Goal: Task Accomplishment & Management: Complete application form

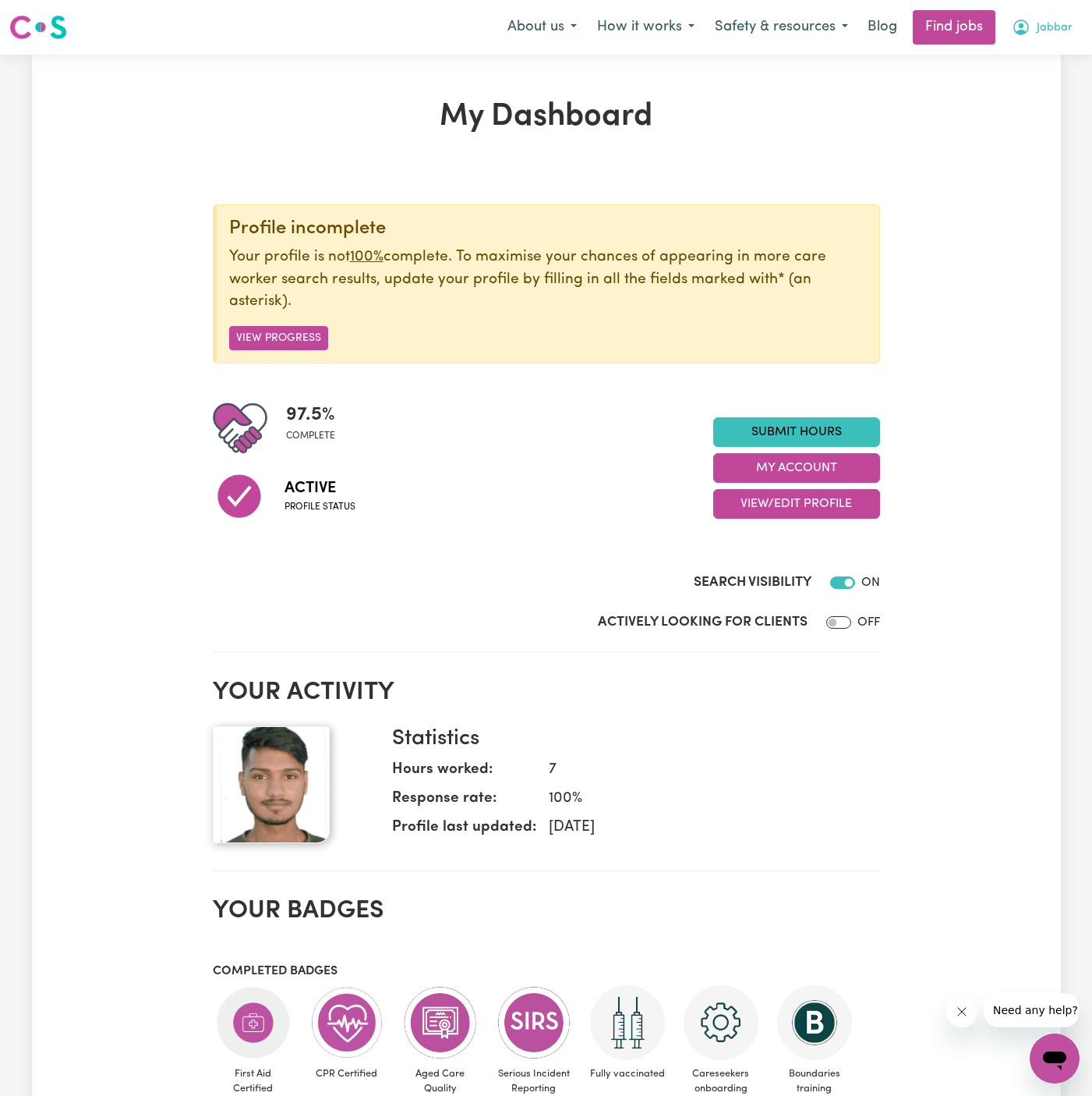
click at [1062, 32] on span "Jabbar" at bounding box center [1055, 28] width 36 height 17
click at [1043, 46] on link "My Account" at bounding box center [1020, 61] width 124 height 30
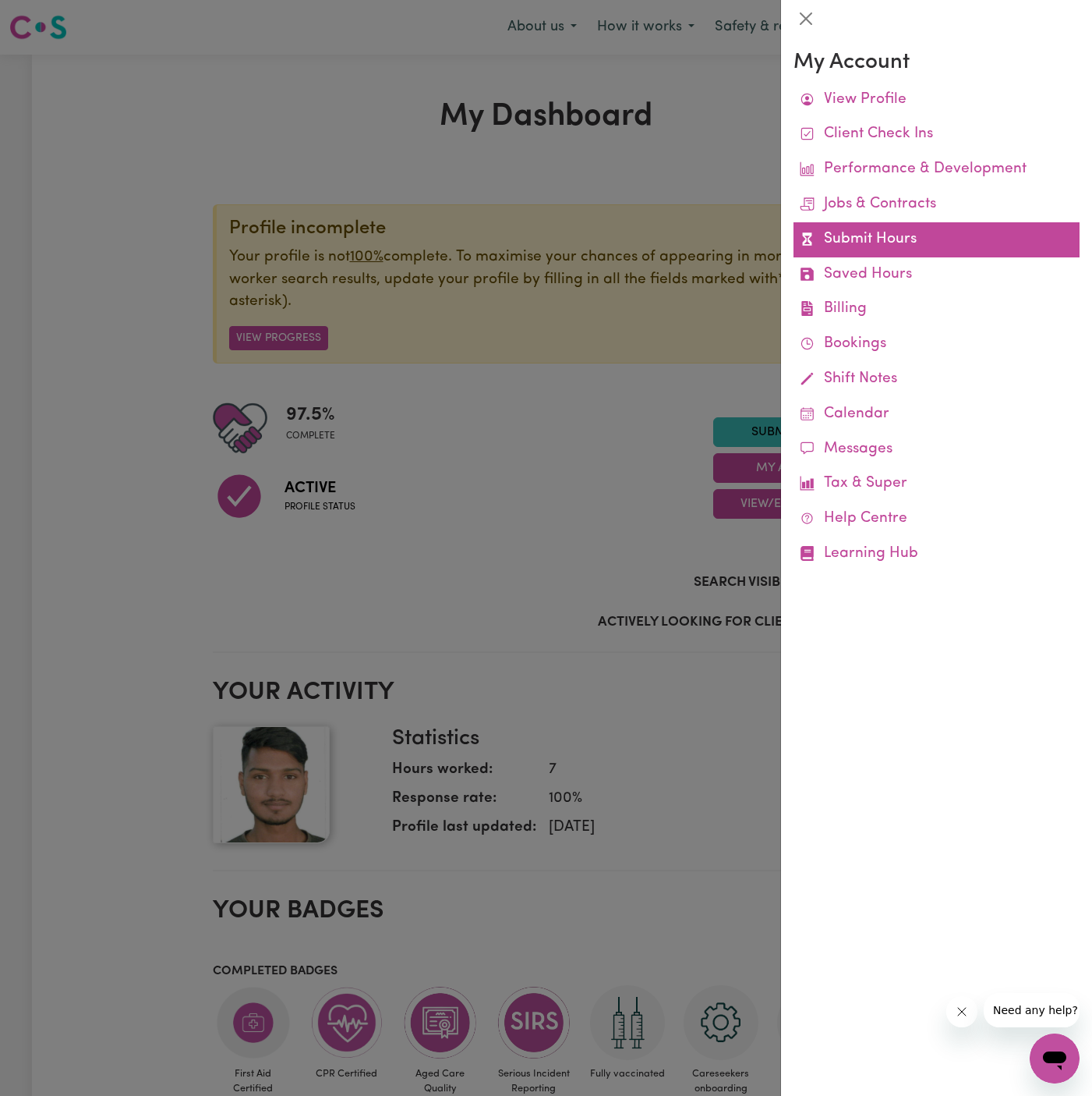
click at [875, 242] on link "Submit Hours" at bounding box center [937, 240] width 286 height 35
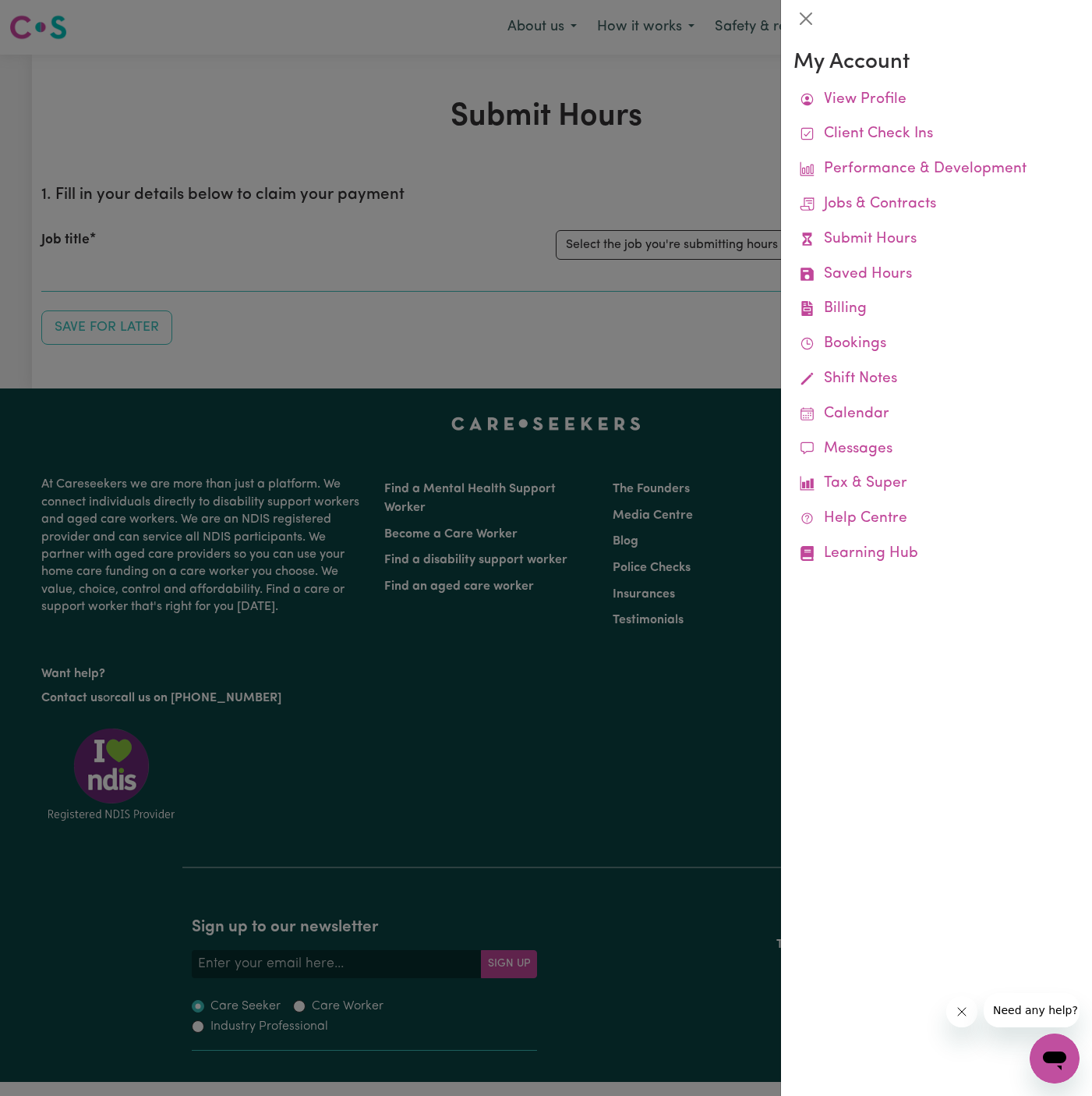
click at [656, 308] on div at bounding box center [546, 548] width 1092 height 1096
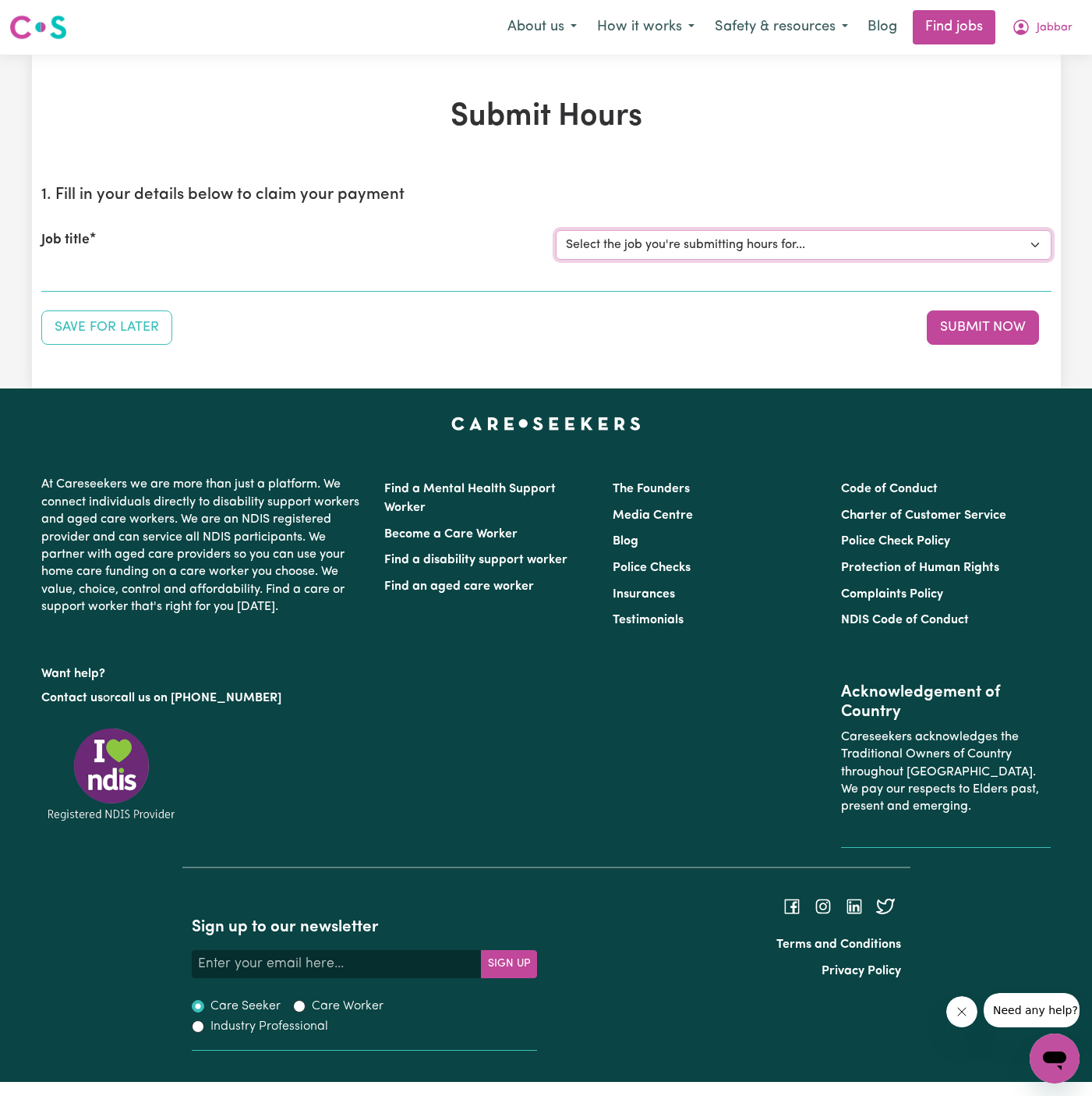
click at [694, 235] on select "Select the job you're submitting hours for... [[PERSON_NAME]] Support Worker Ne…" at bounding box center [804, 245] width 496 height 30
select select "15190"
click at [556, 231] on select "Select the job you're submitting hours for... [[PERSON_NAME]] Support Worker Ne…" at bounding box center [804, 245] width 496 height 30
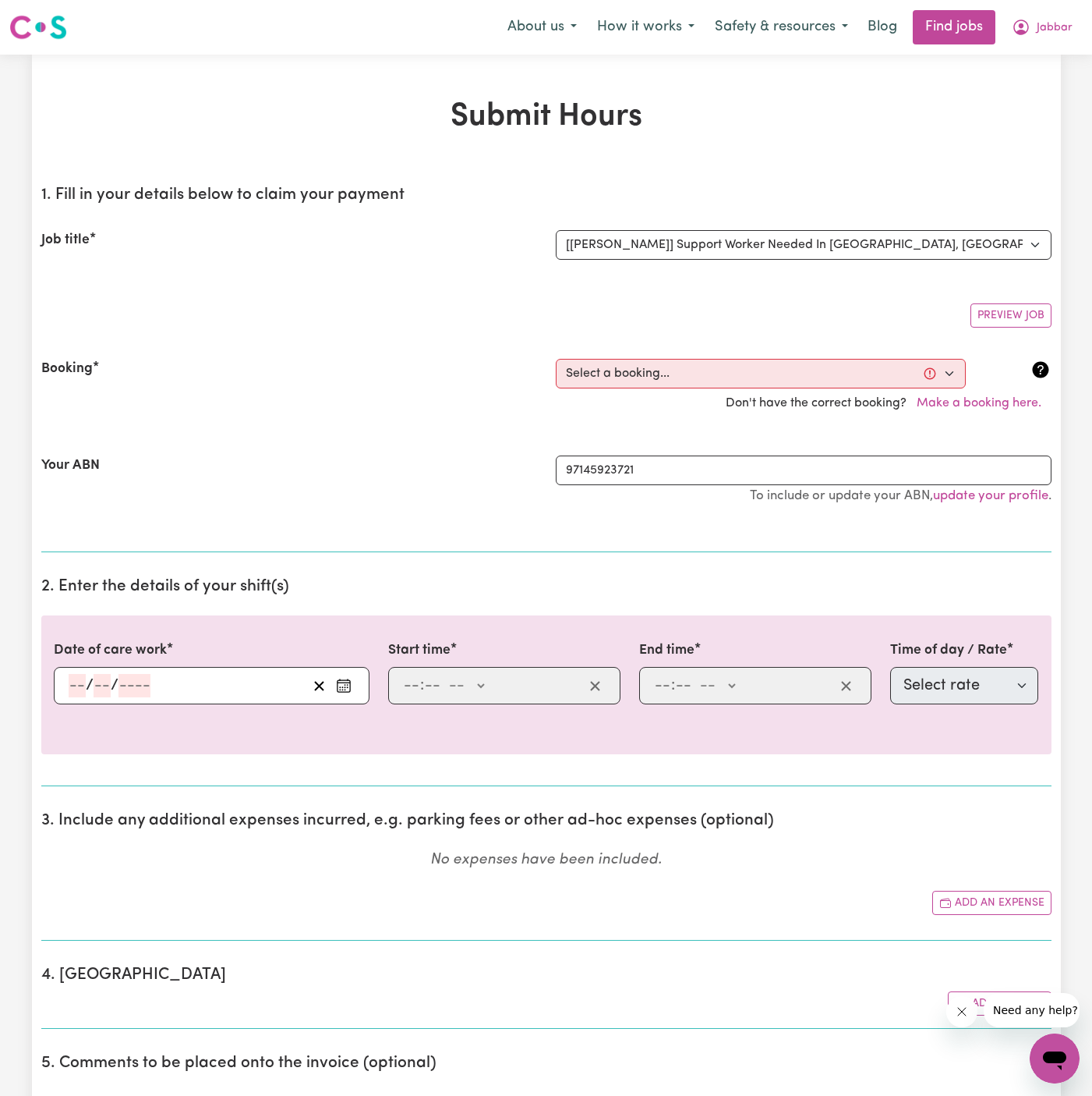
click at [80, 683] on input "number" at bounding box center [77, 685] width 17 height 23
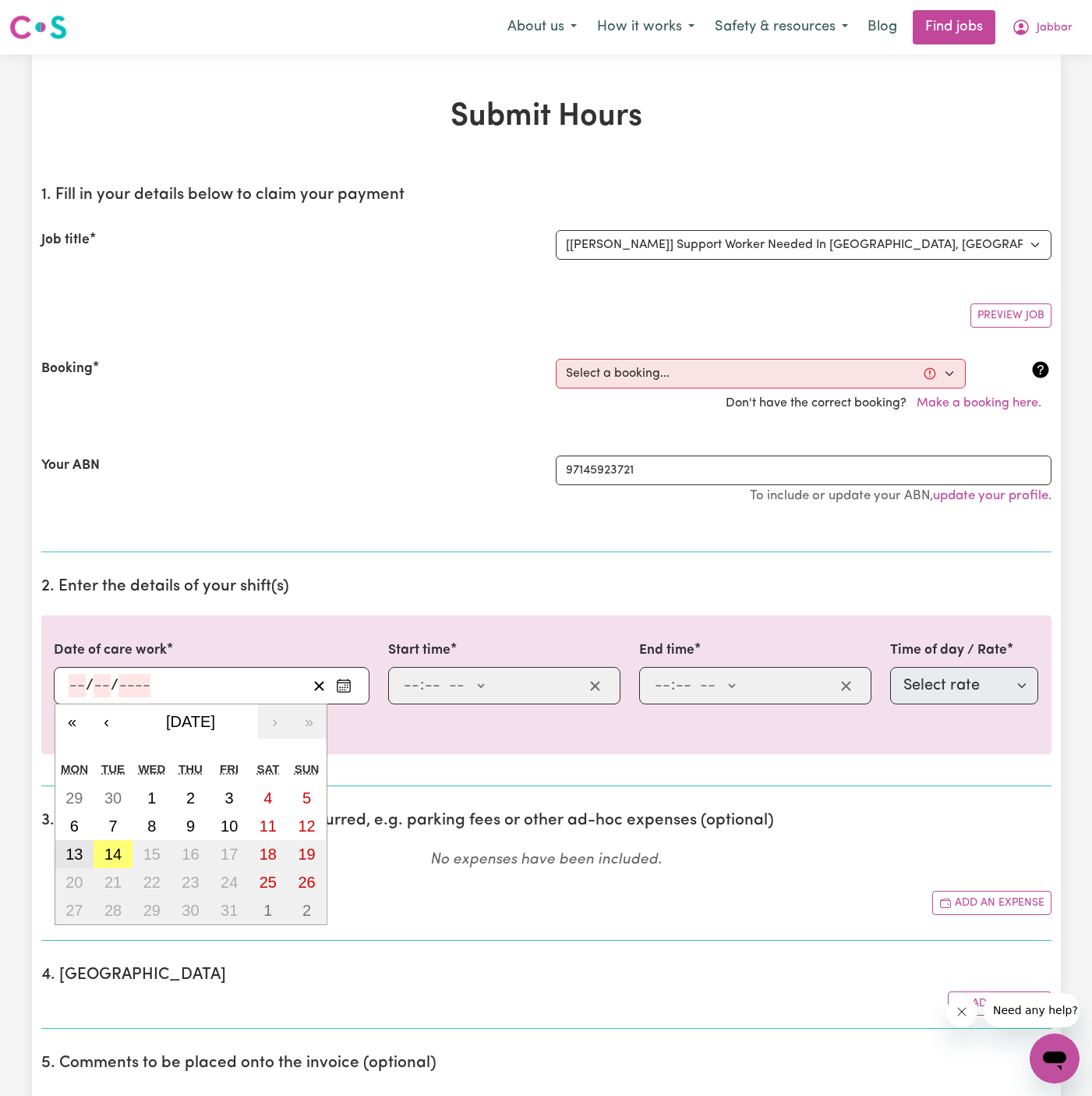
click at [83, 851] on button "13" at bounding box center [75, 854] width 39 height 28
type input "[DATE]"
type input "13"
type input "10"
type input "2025"
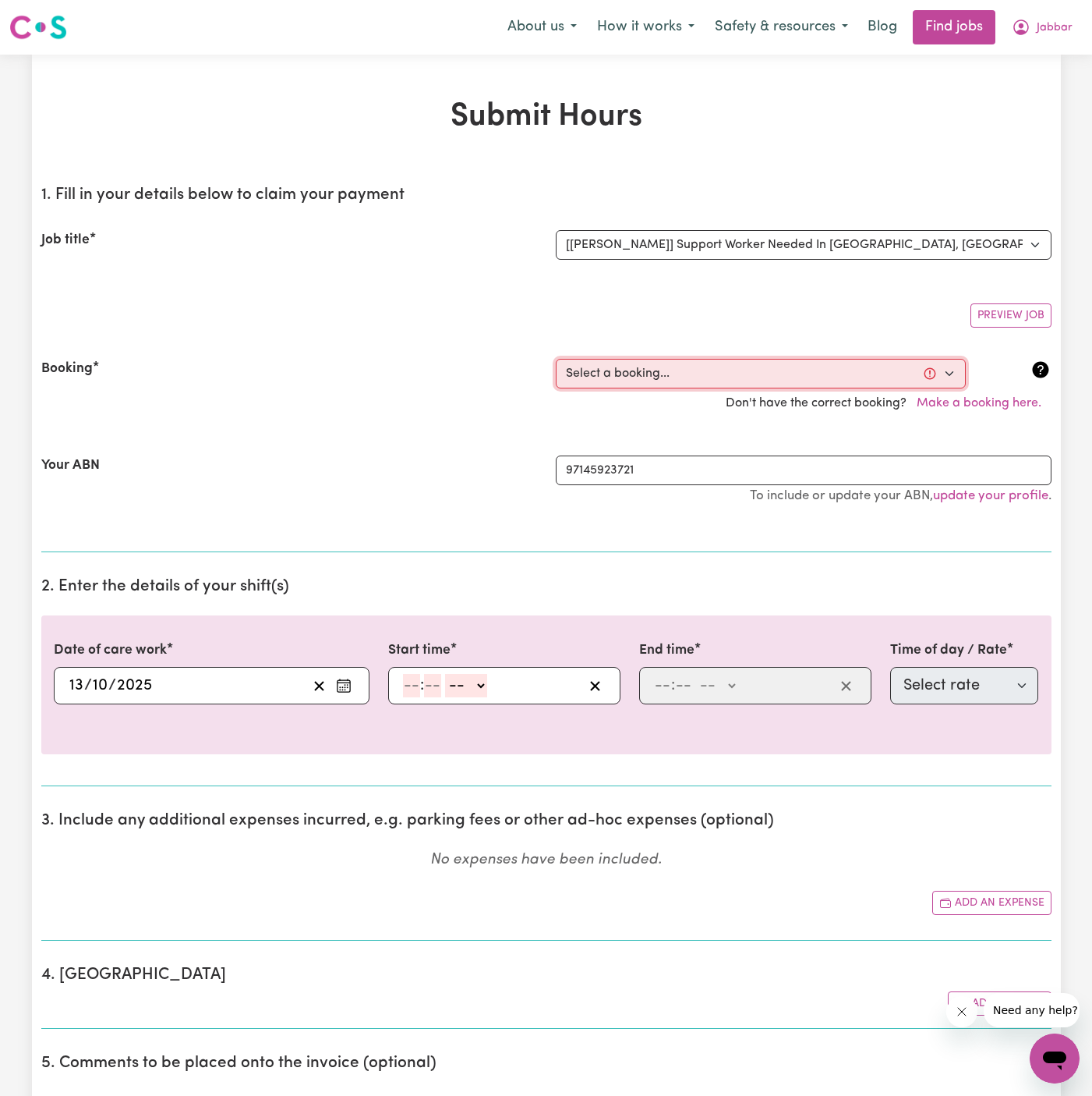
click at [685, 375] on select "Select a booking... [DATE] 09:00am to 02:00pm (ONE-OFF) [DATE] 09:00am to 02:00…" at bounding box center [760, 374] width 410 height 30
select select "369400"
click at [556, 359] on select "Select a booking... [DATE] 09:00am to 02:00pm (ONE-OFF) [DATE] 09:00am to 02:00…" at bounding box center [760, 374] width 410 height 30
select select "pm"
select select "63"
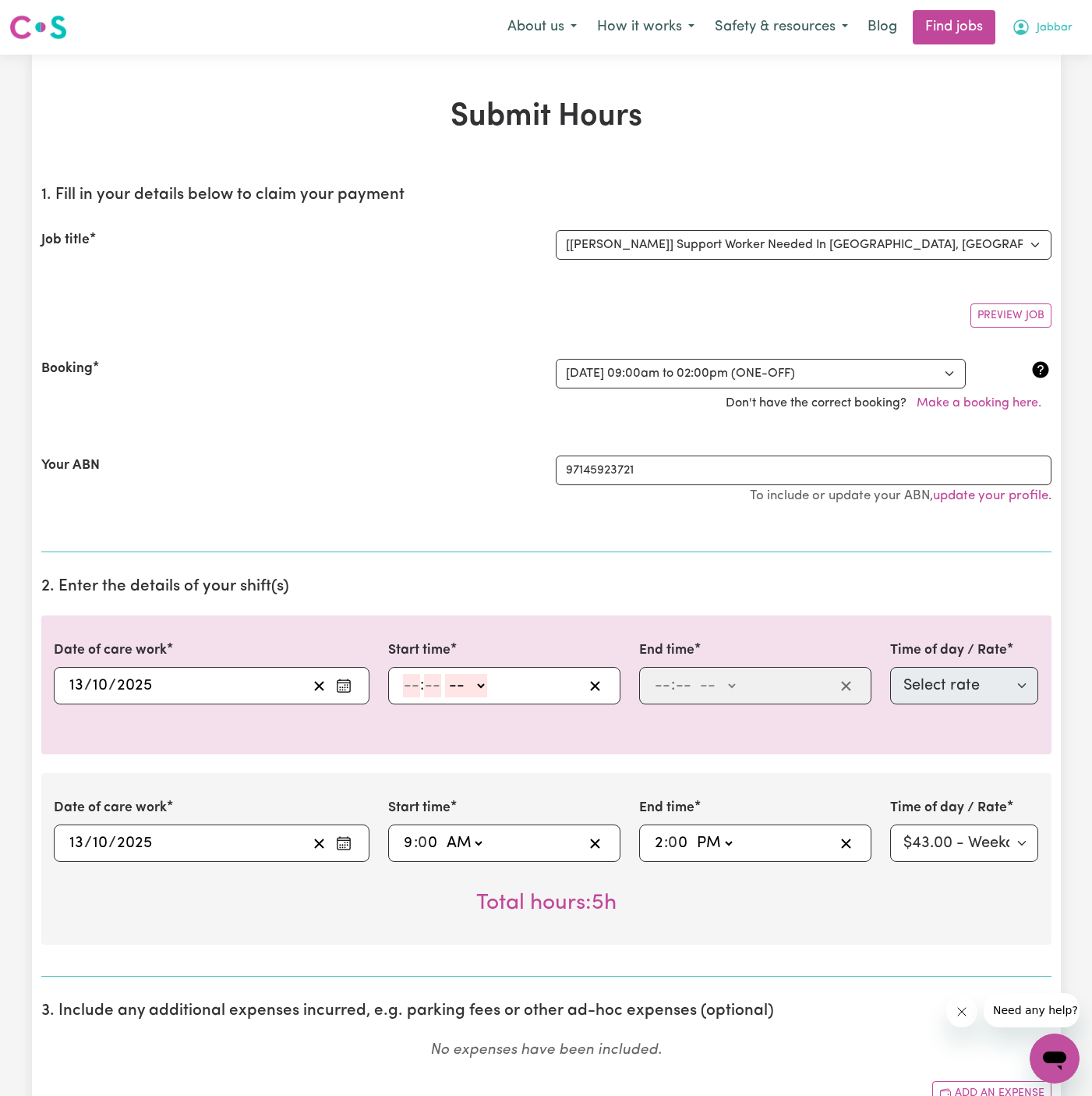
click at [1053, 25] on span "Jabbar" at bounding box center [1055, 28] width 36 height 17
click at [1049, 55] on link "My Account" at bounding box center [1020, 61] width 124 height 30
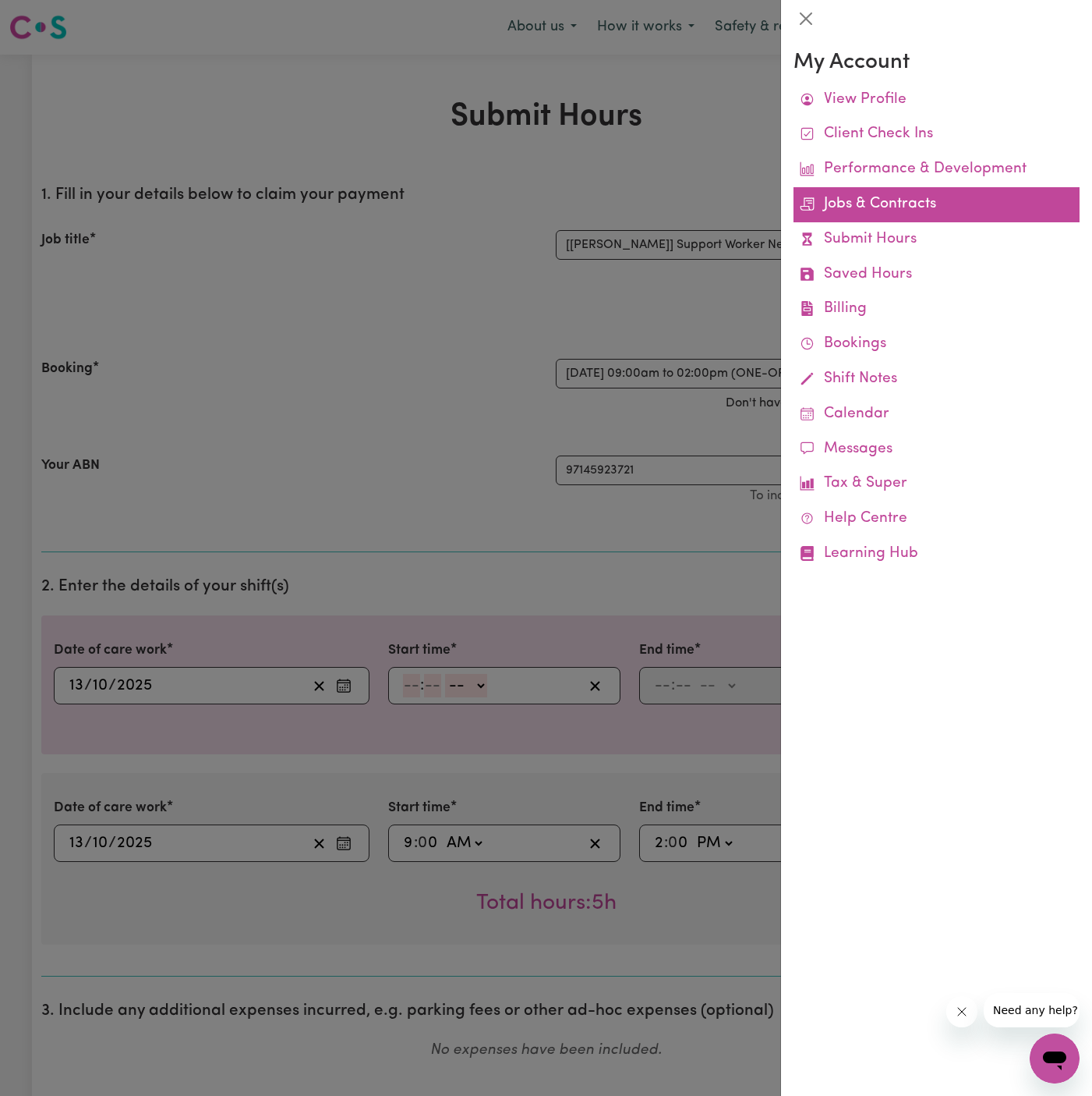
click at [899, 211] on link "Jobs & Contracts" at bounding box center [937, 205] width 286 height 35
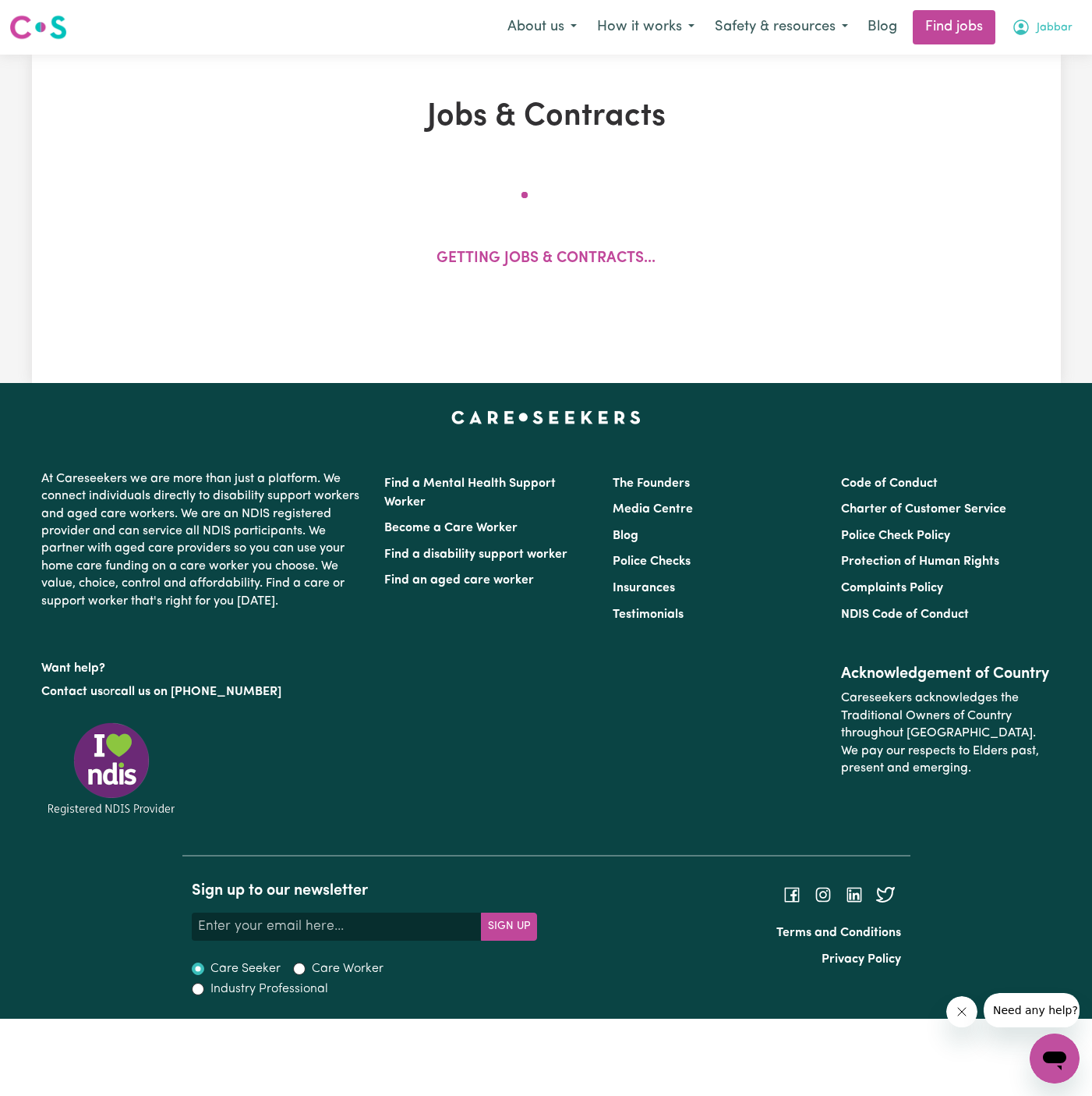
click at [1054, 29] on span "Jabbar" at bounding box center [1055, 28] width 36 height 17
click at [1045, 57] on link "My Account" at bounding box center [1020, 61] width 124 height 30
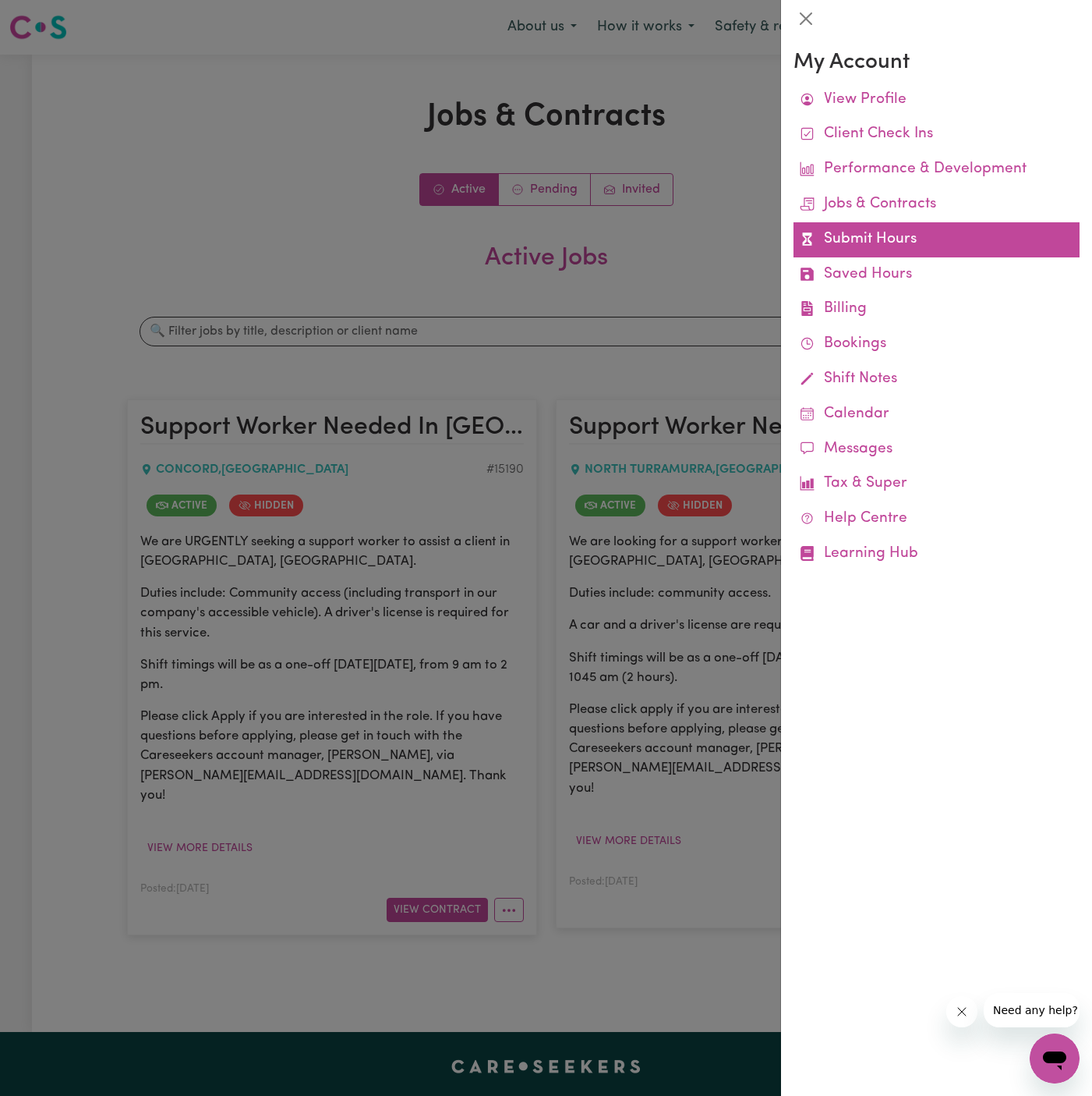
click at [894, 249] on link "Submit Hours" at bounding box center [937, 240] width 286 height 35
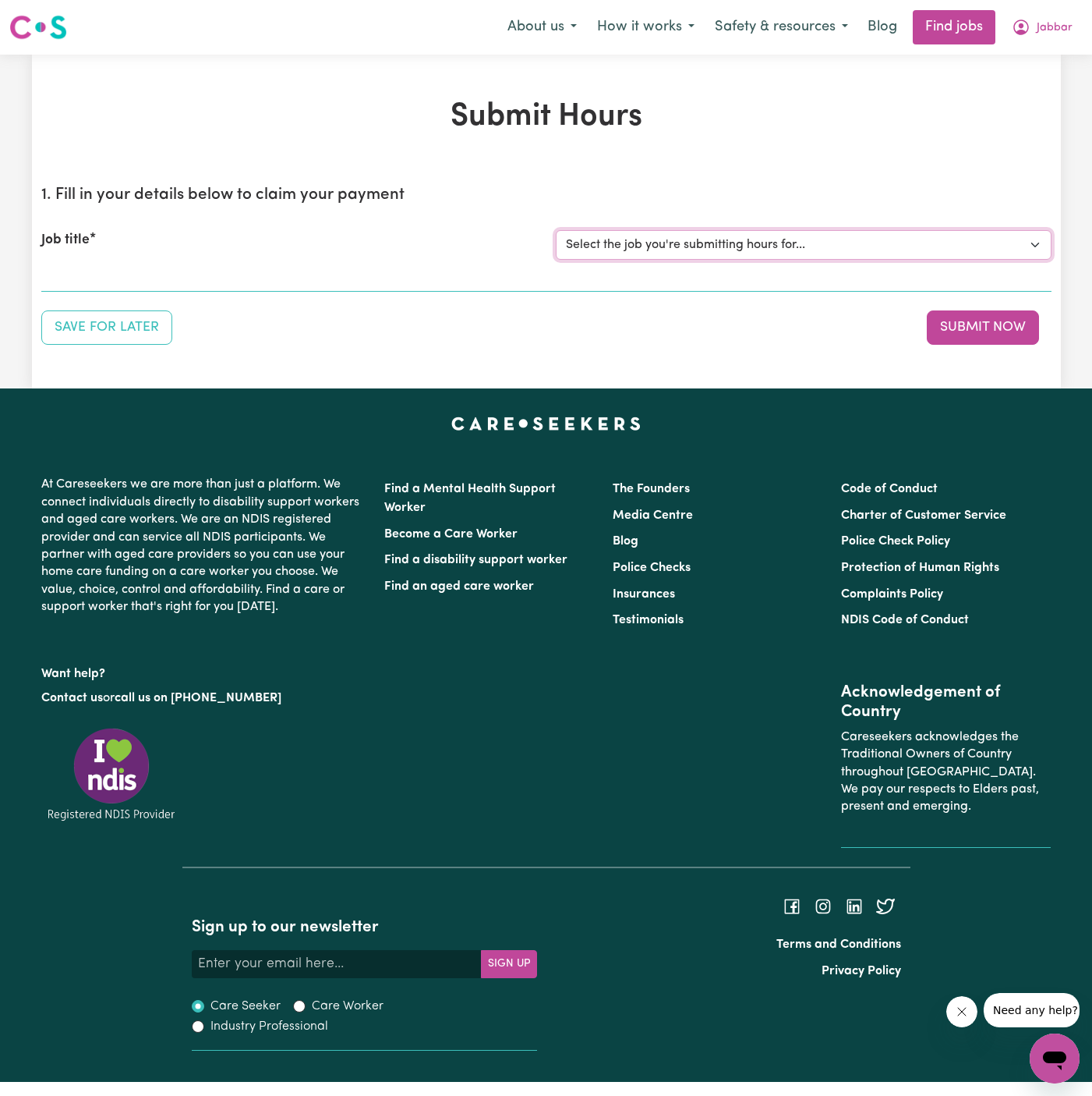
click at [801, 249] on select "Select the job you're submitting hours for... [[PERSON_NAME]] Support Worker Ne…" at bounding box center [804, 245] width 496 height 30
select select "15190"
click at [556, 231] on select "Select the job you're submitting hours for... [[PERSON_NAME]] Support Worker Ne…" at bounding box center [804, 245] width 496 height 30
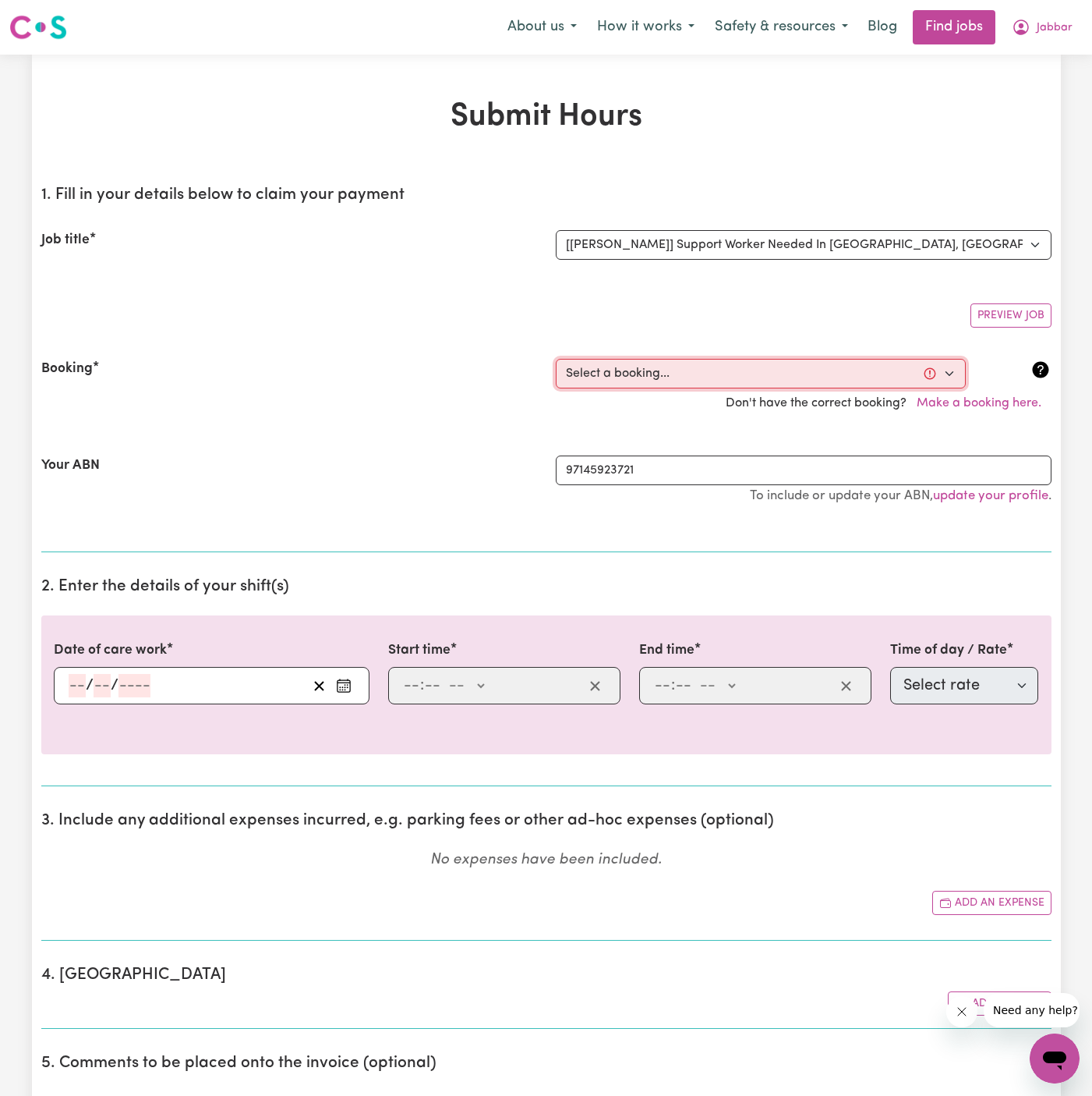
click at [666, 378] on select "Select a booking... [DATE] 09:00am to 02:00pm (ONE-OFF) [DATE] 09:00am to 02:00…" at bounding box center [760, 374] width 410 height 30
select select "369400"
click at [556, 359] on select "Select a booking... [DATE] 09:00am to 02:00pm (ONE-OFF) [DATE] 09:00am to 02:00…" at bounding box center [760, 374] width 410 height 30
type input "[DATE]"
type input "13"
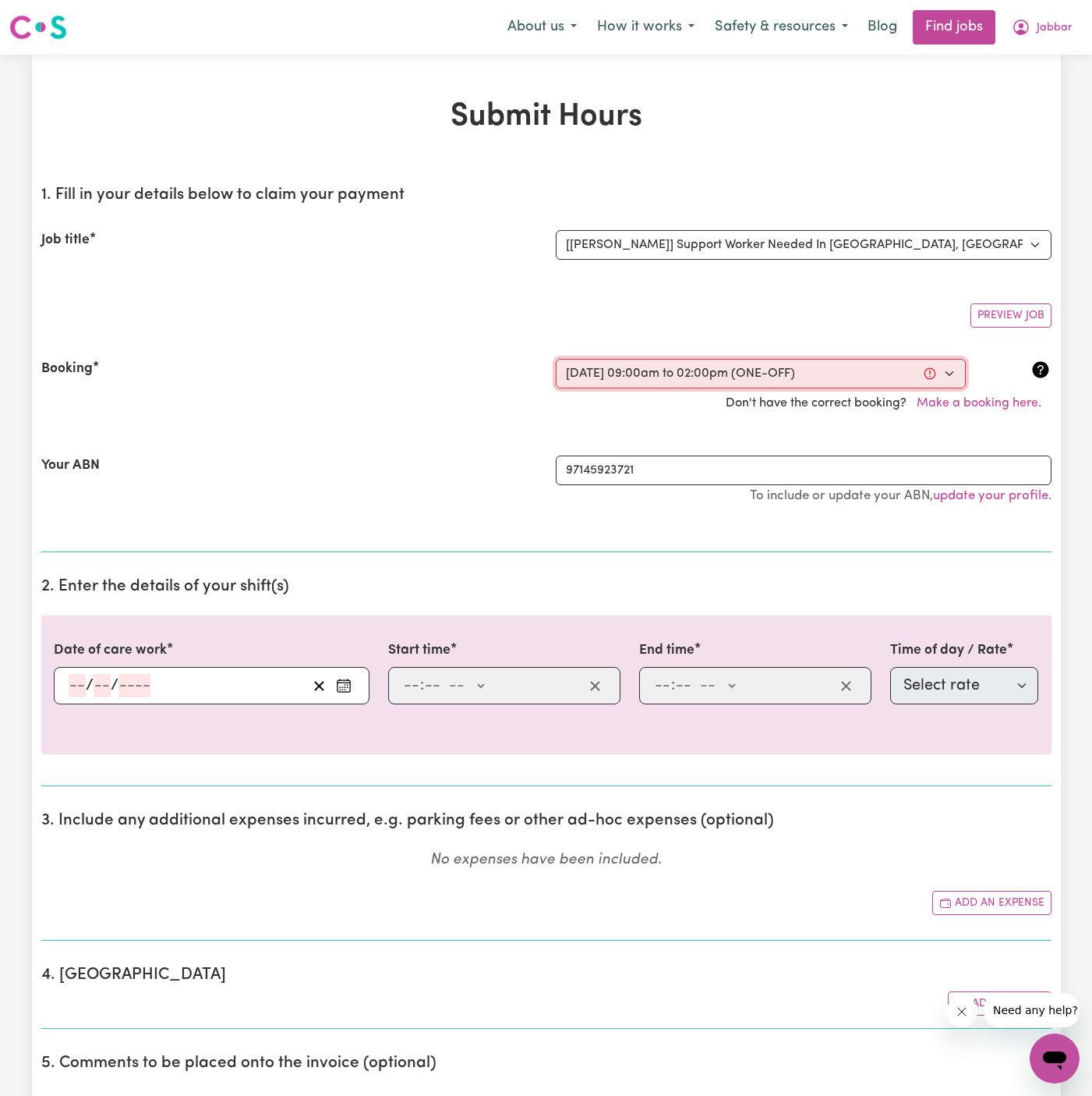
type input "10"
type input "2025"
type input "09:00"
type input "9"
type input "0"
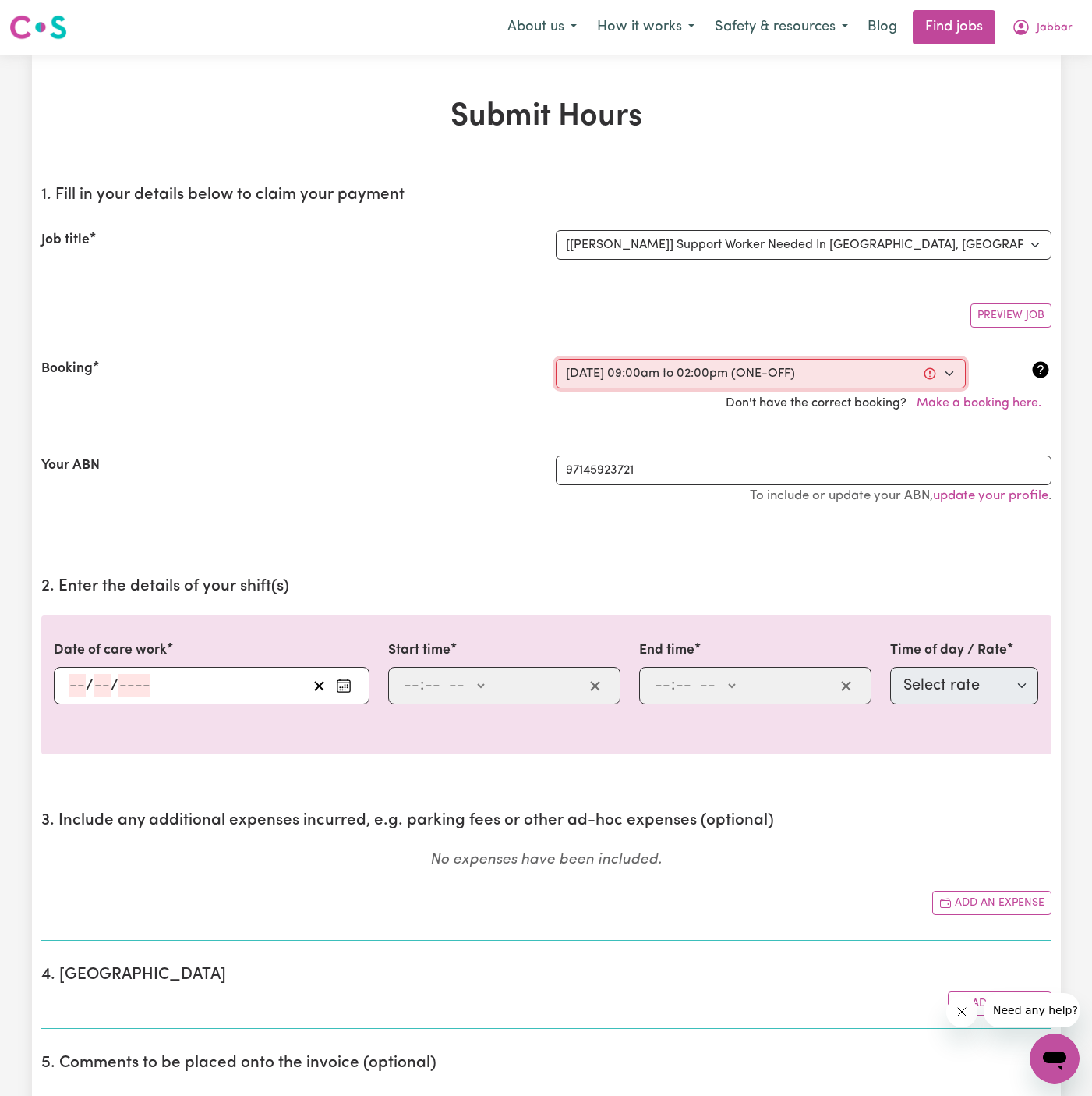
select select "am"
type input "14:00"
type input "2"
type input "0"
select select "pm"
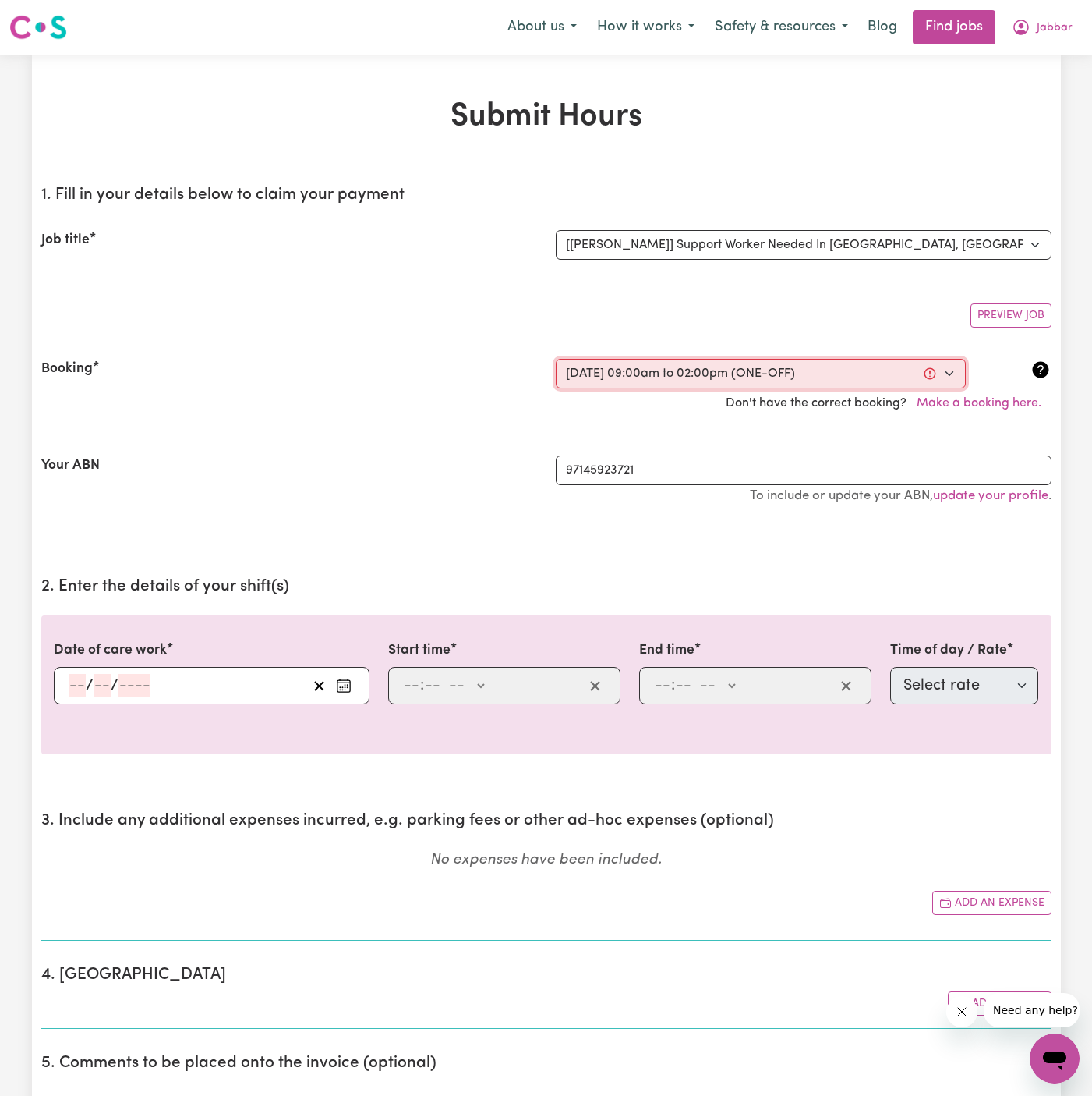
select select "63"
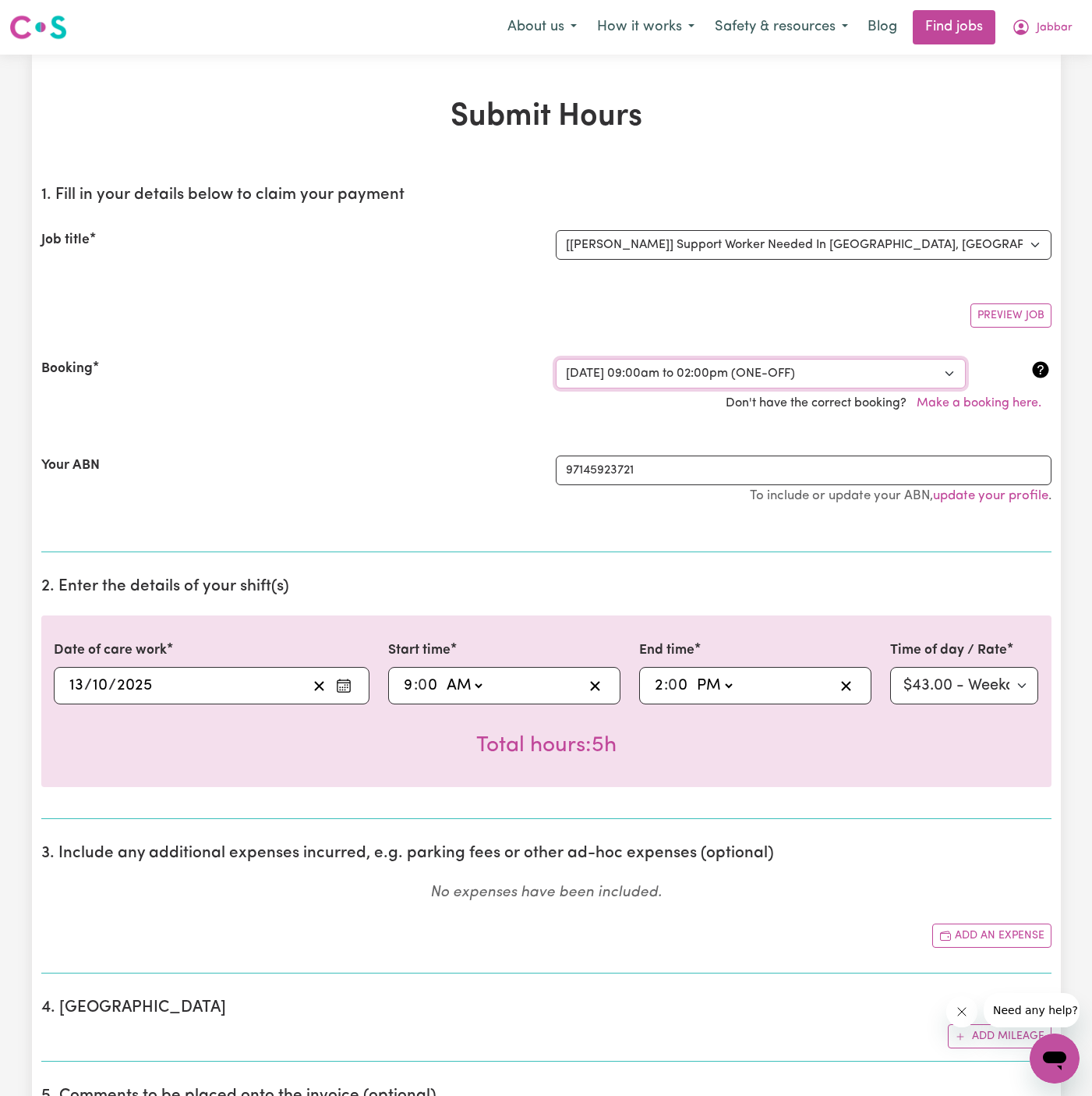
scroll to position [78, 0]
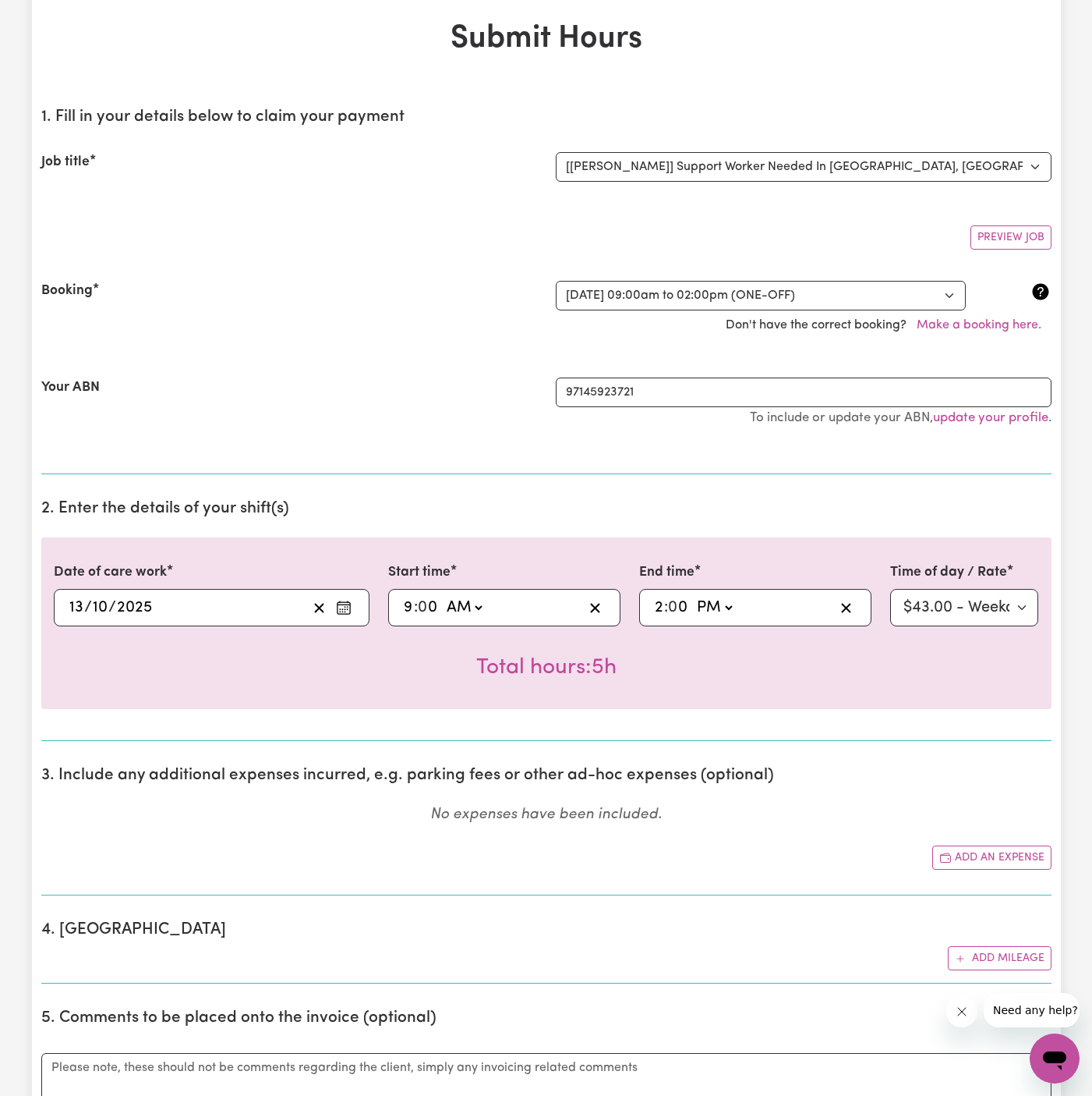
click at [776, 645] on div "Total hours: 5h" at bounding box center [546, 655] width 985 height 58
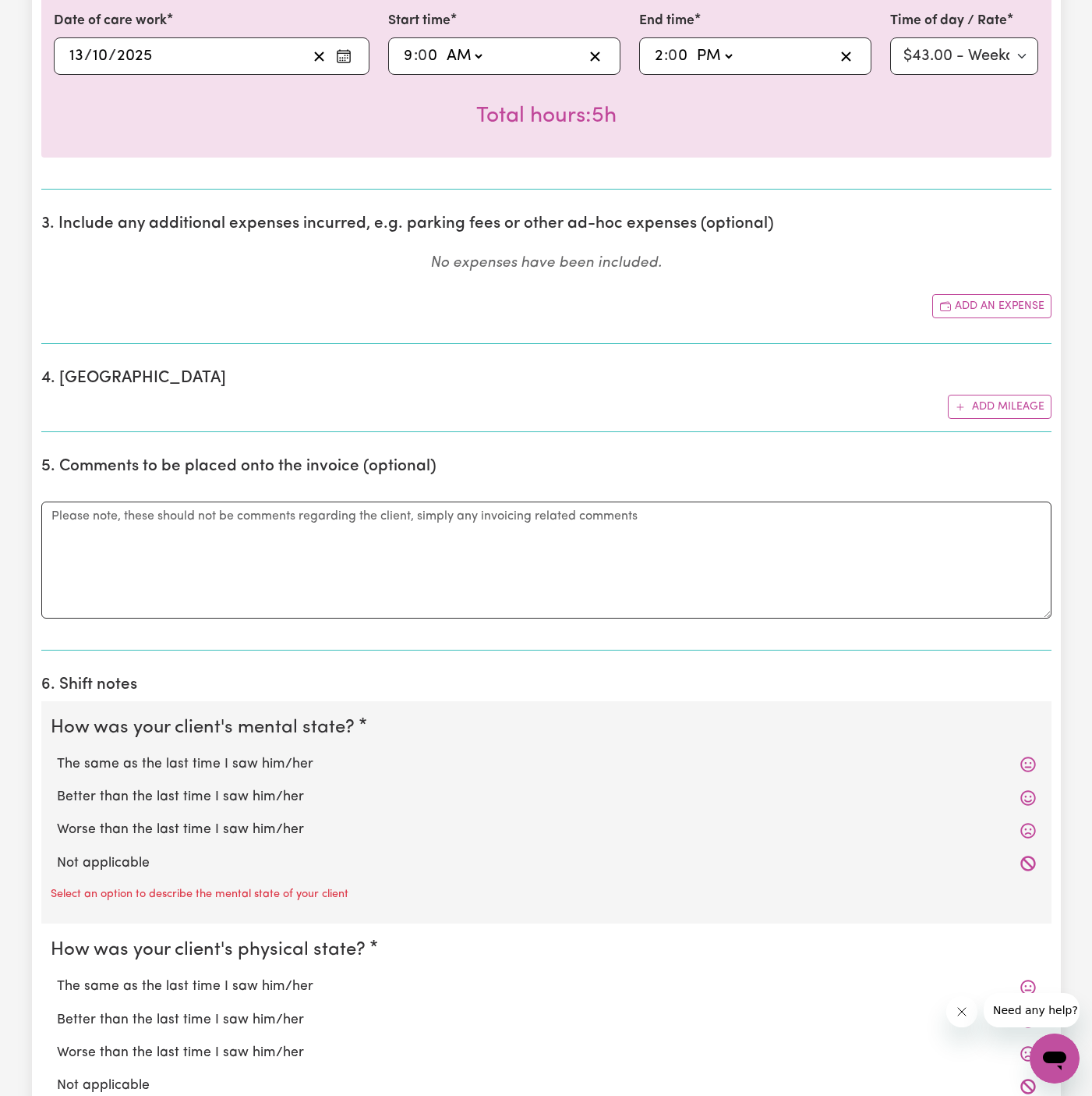
scroll to position [997, 0]
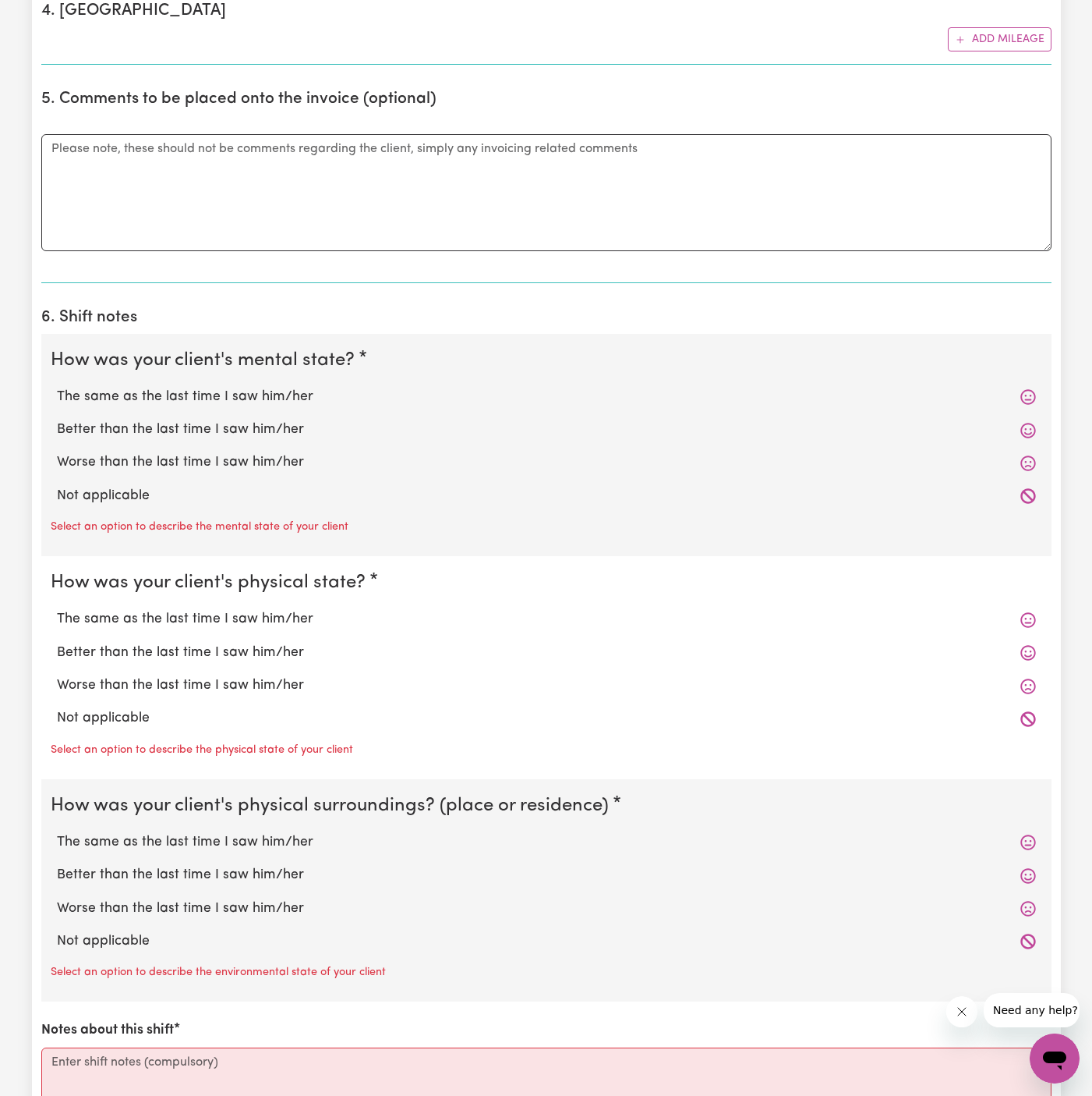
click at [205, 486] on label "Not applicable" at bounding box center [546, 496] width 980 height 20
click at [57, 485] on input "Not applicable" at bounding box center [56, 485] width 1 height 1
radio input "true"
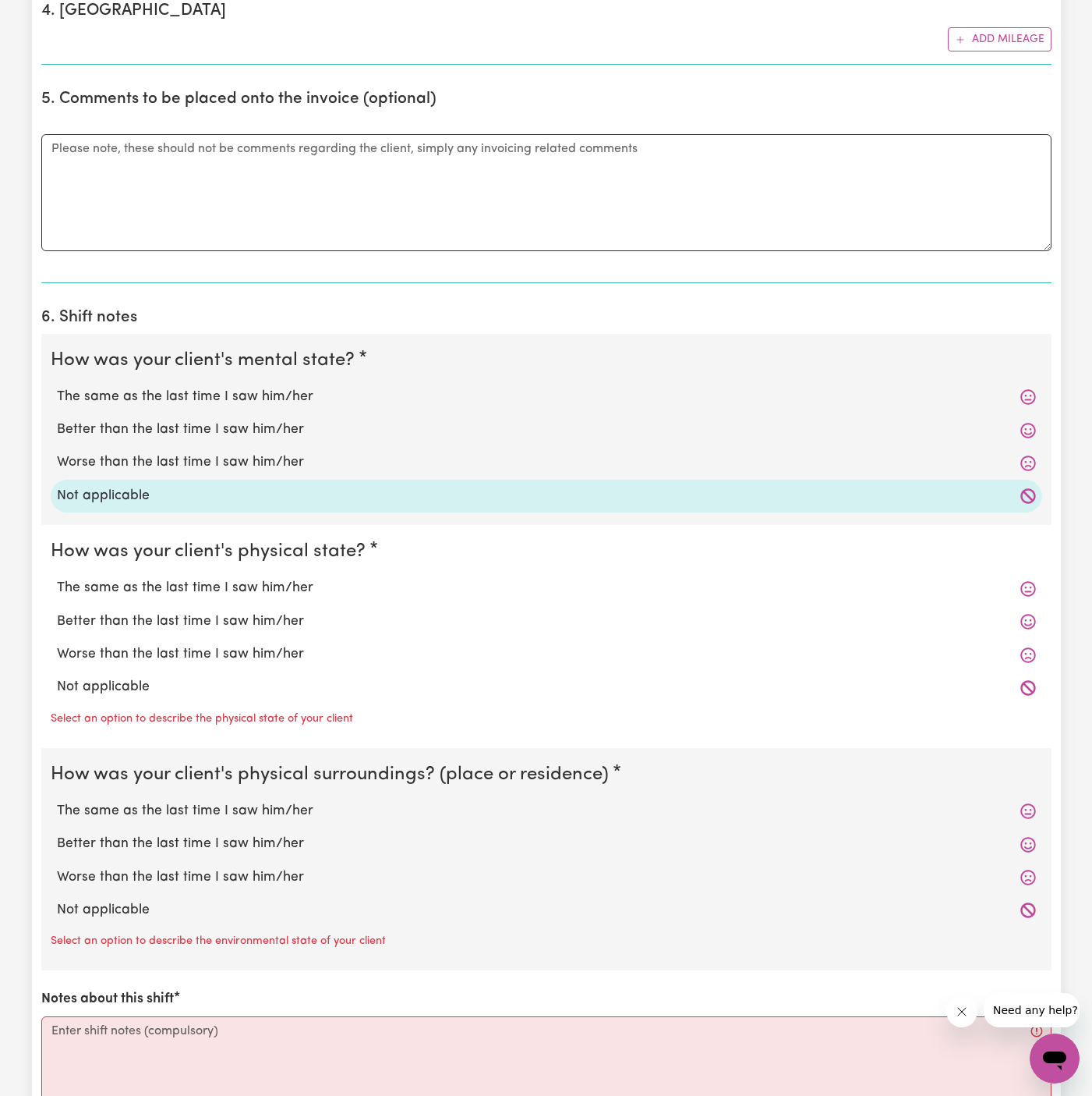
click at [146, 684] on label "Not applicable" at bounding box center [546, 687] width 980 height 20
click at [57, 677] on input "Not applicable" at bounding box center [56, 676] width 1 height 1
radio input "true"
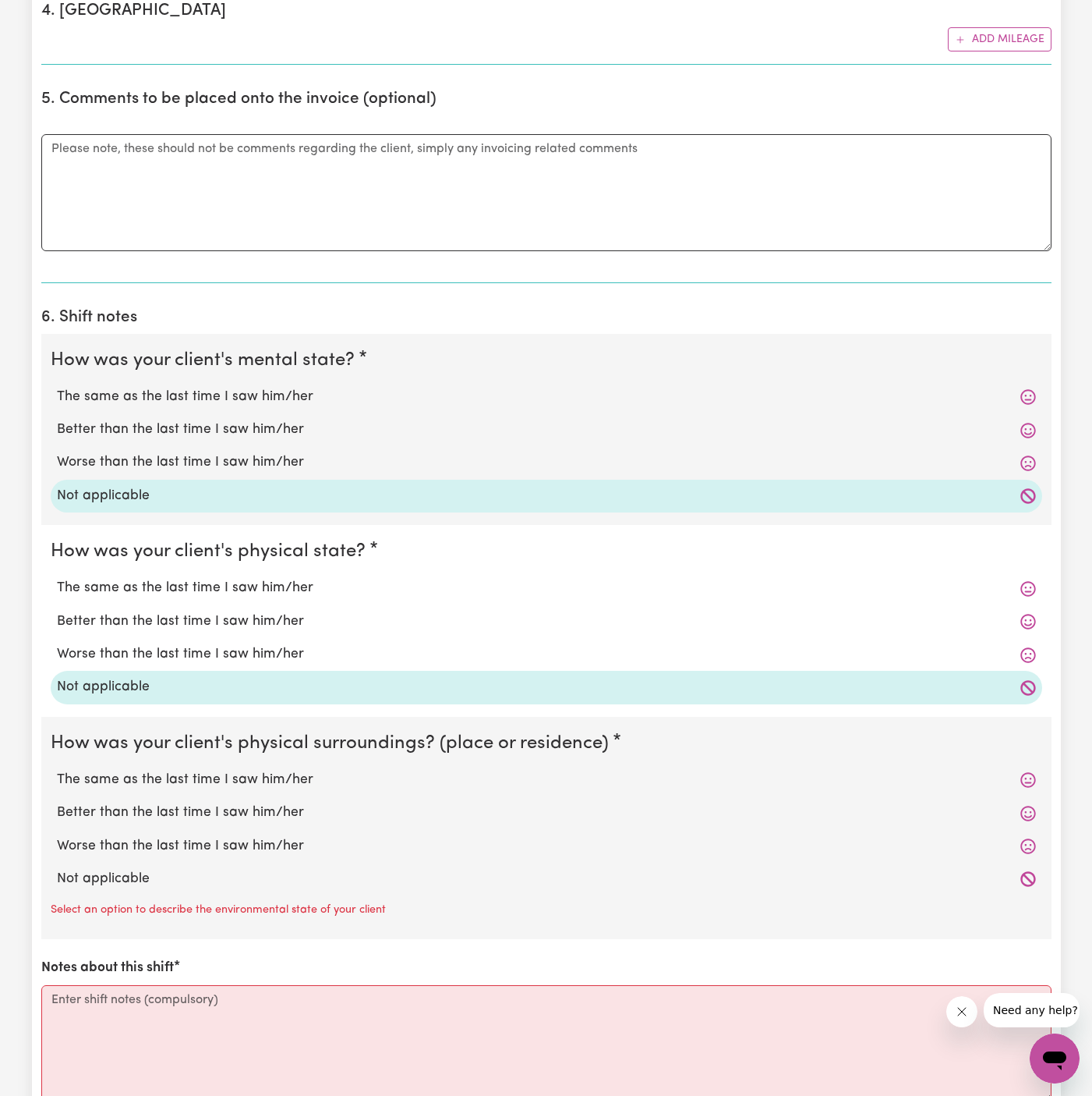
click at [170, 888] on div "Not applicable" at bounding box center [546, 878] width 992 height 33
click at [188, 881] on label "Not applicable" at bounding box center [546, 879] width 980 height 20
click at [57, 869] on input "Not applicable" at bounding box center [56, 868] width 1 height 1
radio input "true"
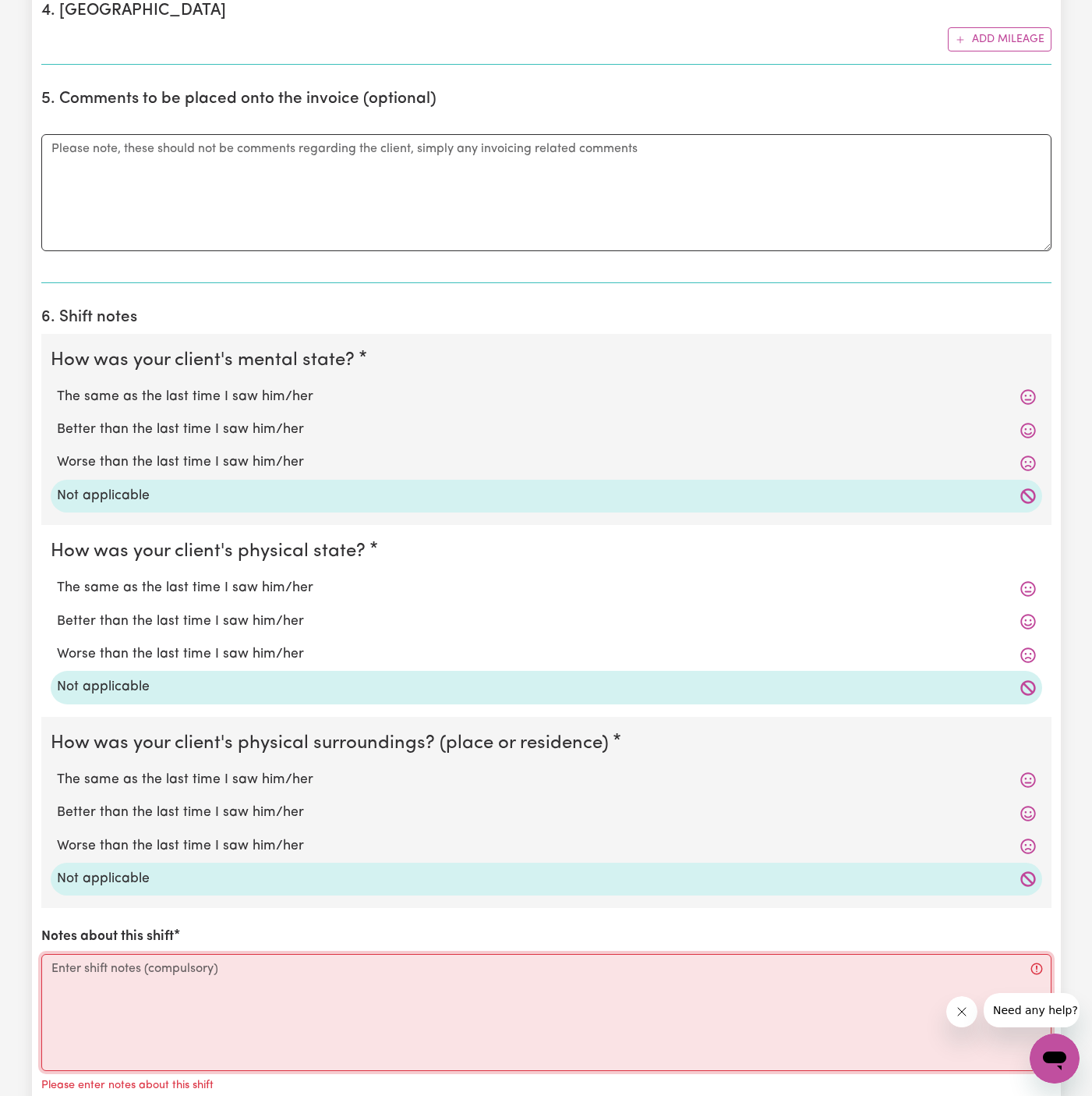
click at [230, 987] on textarea "Notes about this shift" at bounding box center [546, 1012] width 1010 height 117
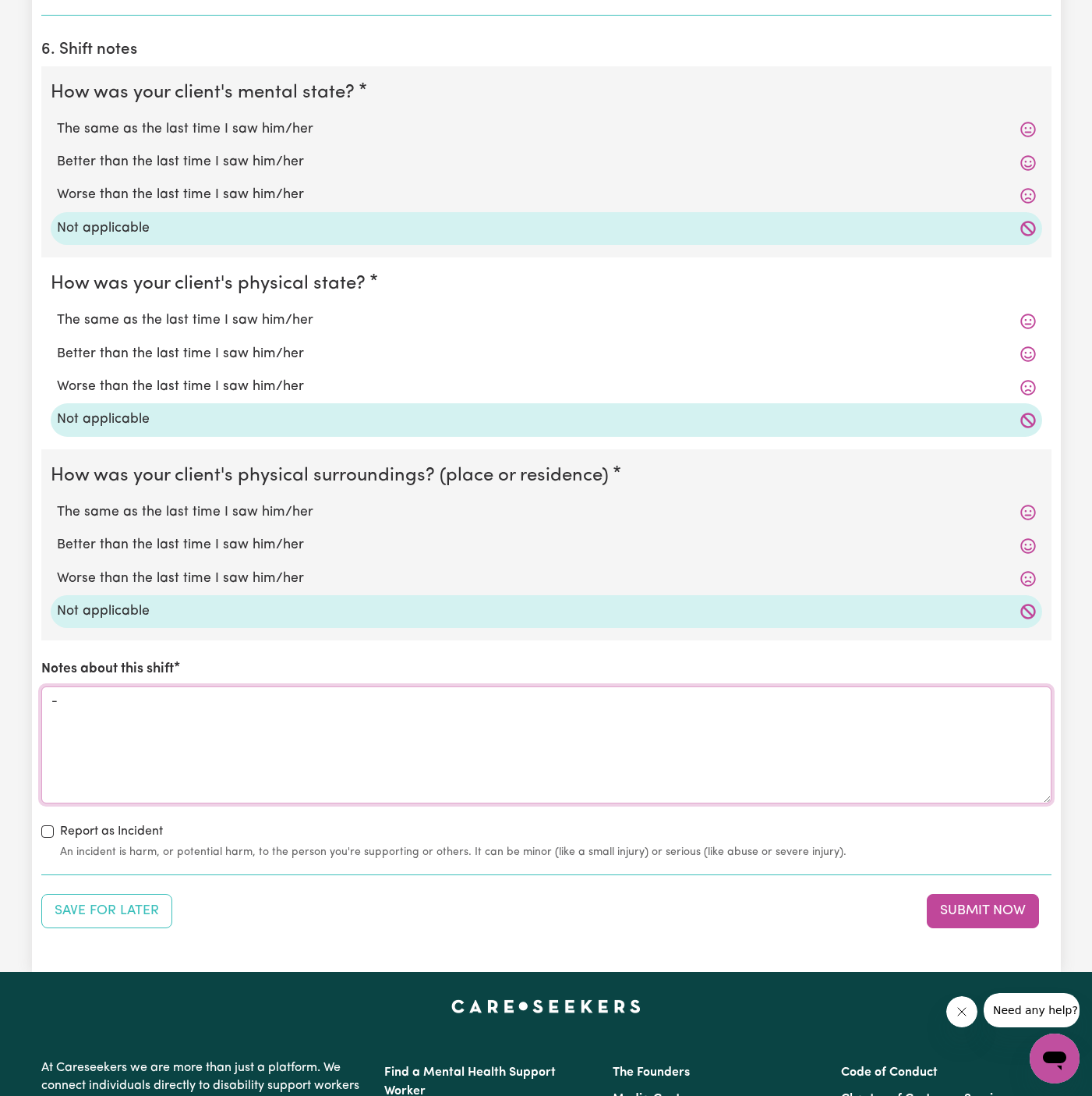
scroll to position [1582, 0]
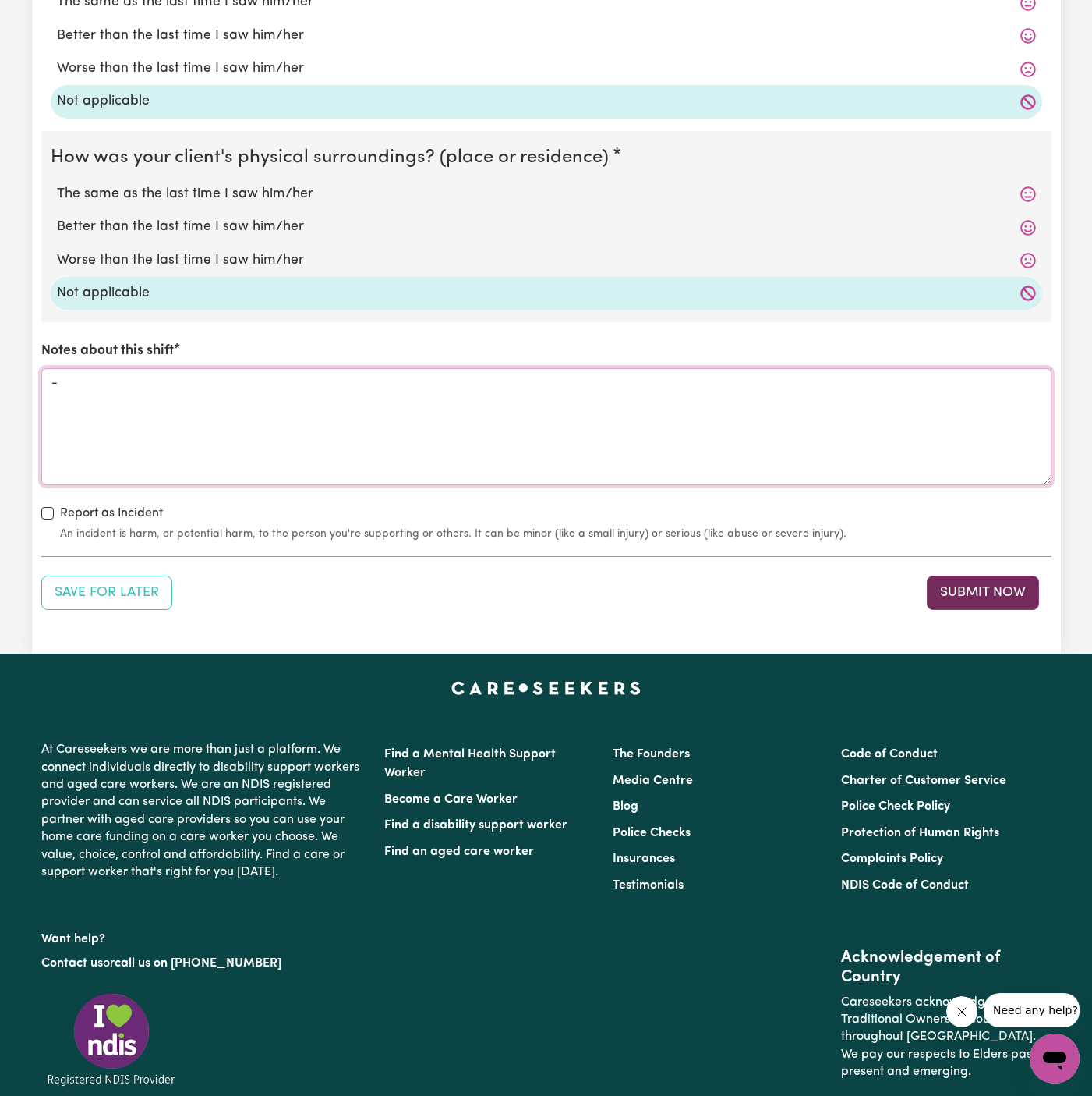
type textarea "-"
click at [979, 588] on button "Submit Now" at bounding box center [983, 592] width 112 height 34
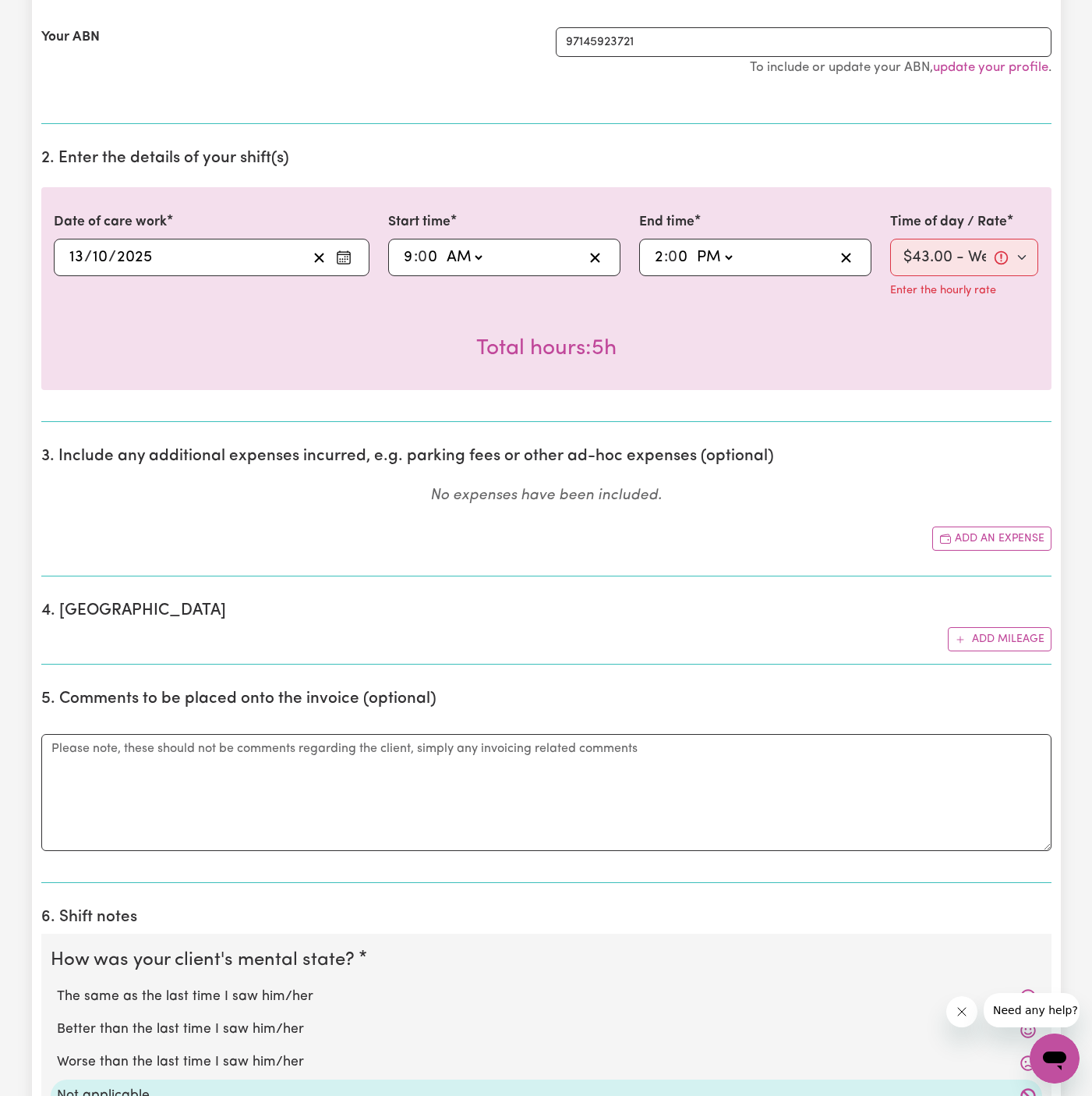
scroll to position [408, 0]
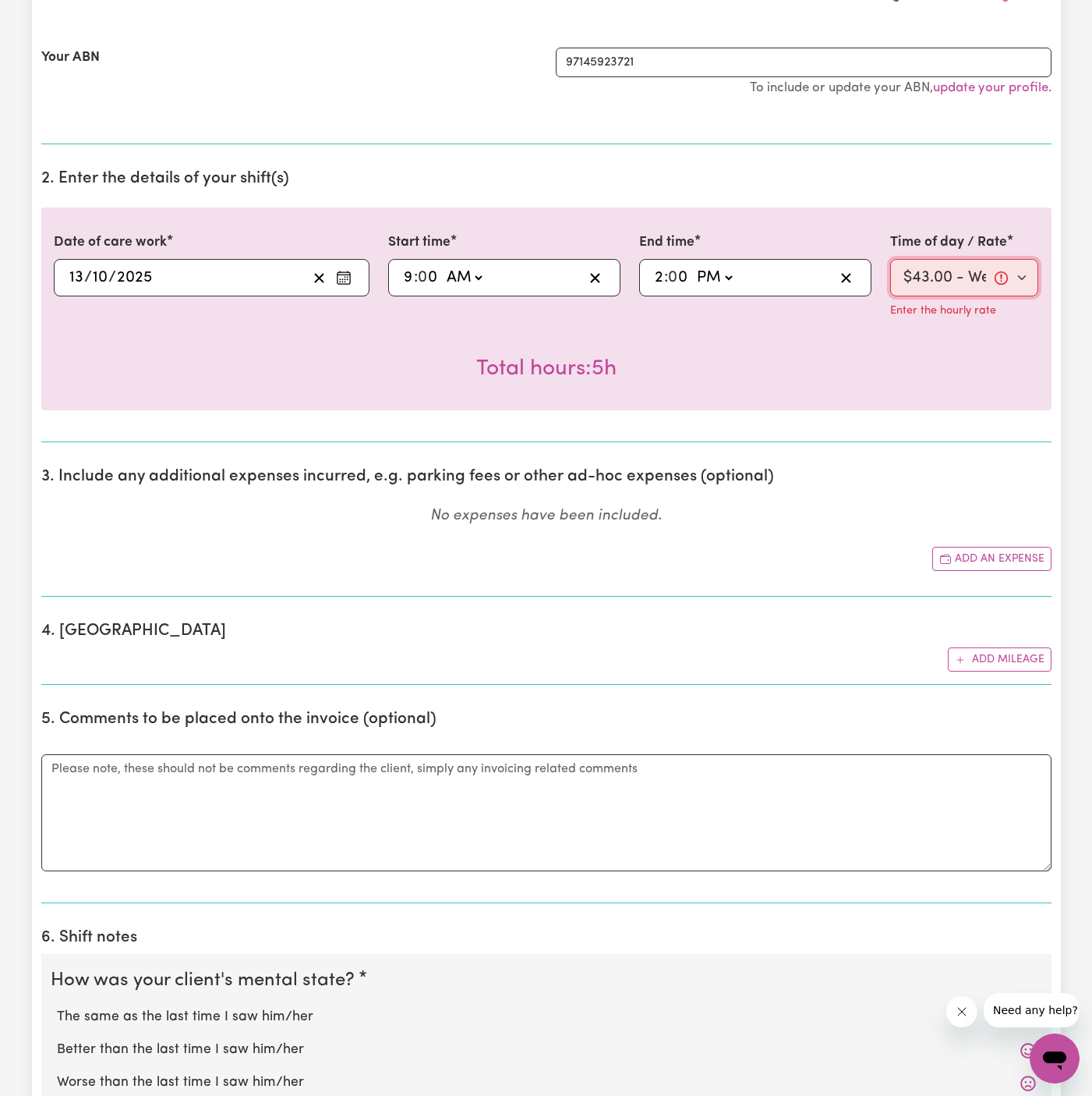
click at [939, 266] on select "Select rate $43.00 - Weekday Daytime - Assistance to access community, social a…" at bounding box center [965, 278] width 149 height 37
click at [890, 259] on select "Select rate $43.00 - Weekday Daytime - Assistance to access community, social a…" at bounding box center [965, 278] width 149 height 37
click at [970, 352] on div "Total hours: 5h" at bounding box center [546, 356] width 985 height 58
click at [936, 263] on select "Select rate $43.00 - Weekday Daytime - Assistance to access community, social a…" at bounding box center [965, 278] width 149 height 37
click at [890, 259] on select "Select rate $43.00 - Weekday Daytime - Assistance to access community, social a…" at bounding box center [965, 278] width 149 height 37
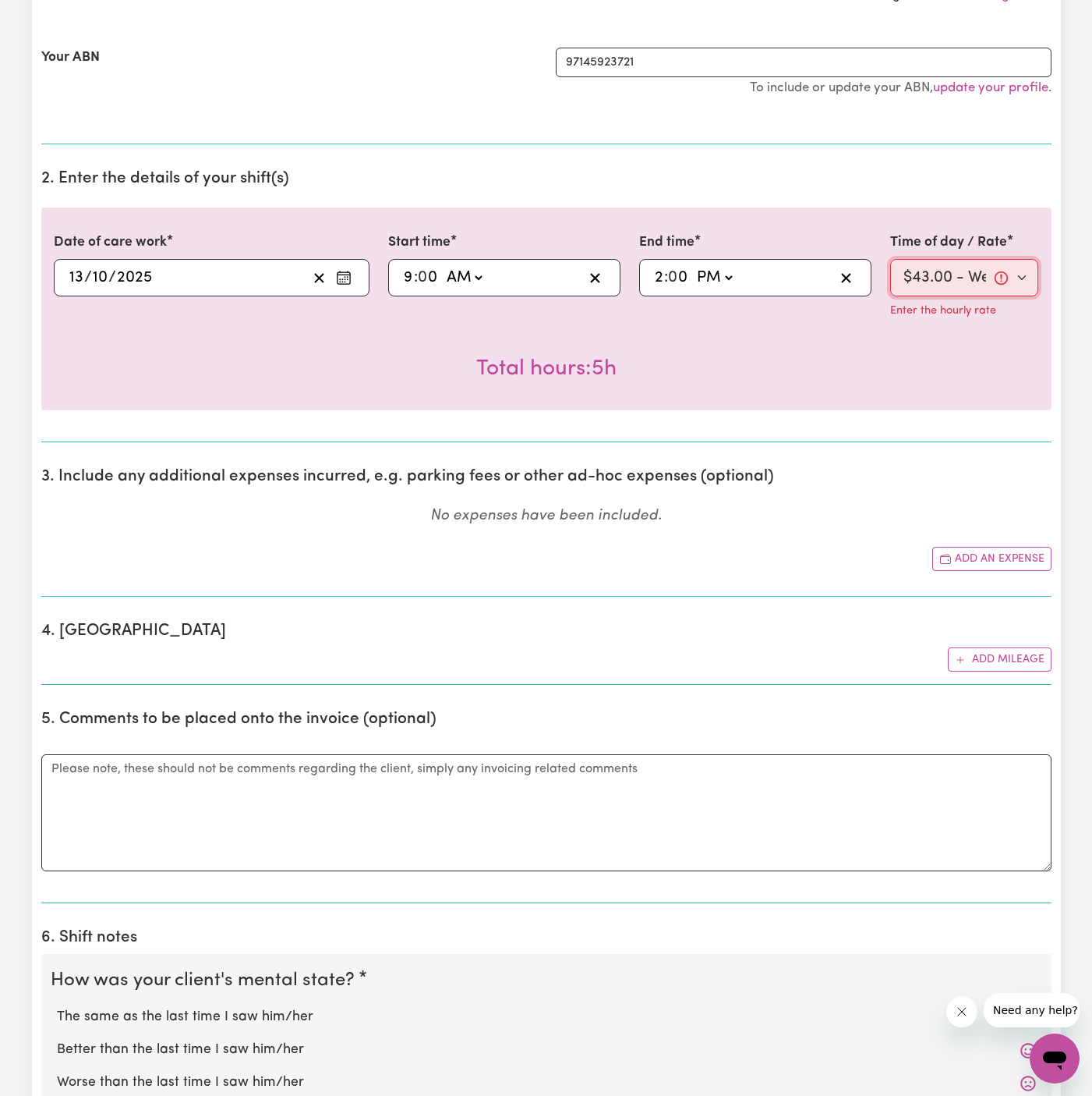
click at [1000, 274] on select "Select rate $43.00 - Weekday Daytime - Assistance to access community, social a…" at bounding box center [965, 278] width 149 height 37
click at [890, 259] on select "Select rate $43.00 - Weekday Daytime - Assistance to access community, social a…" at bounding box center [965, 278] width 149 height 37
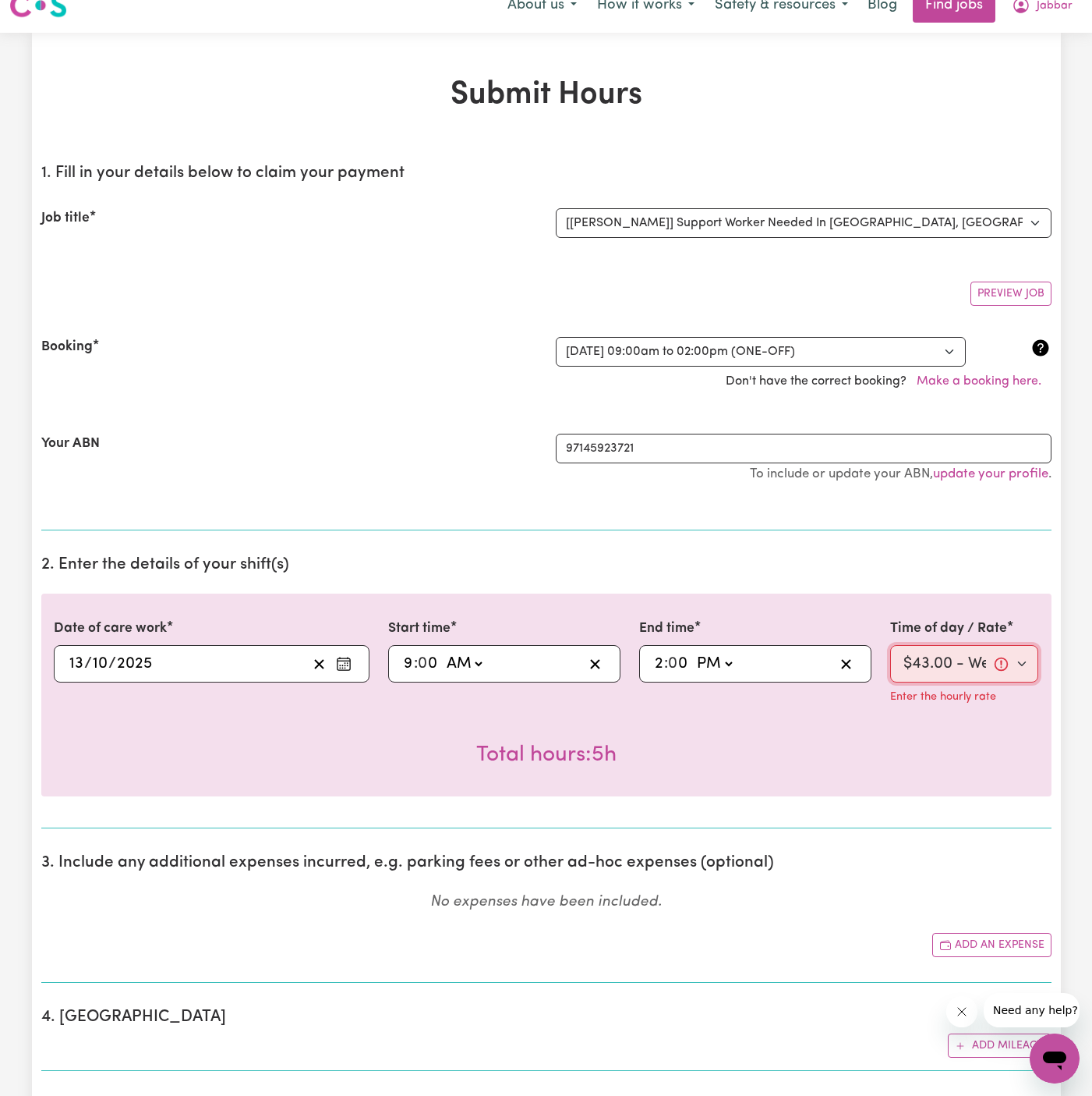
scroll to position [17, 0]
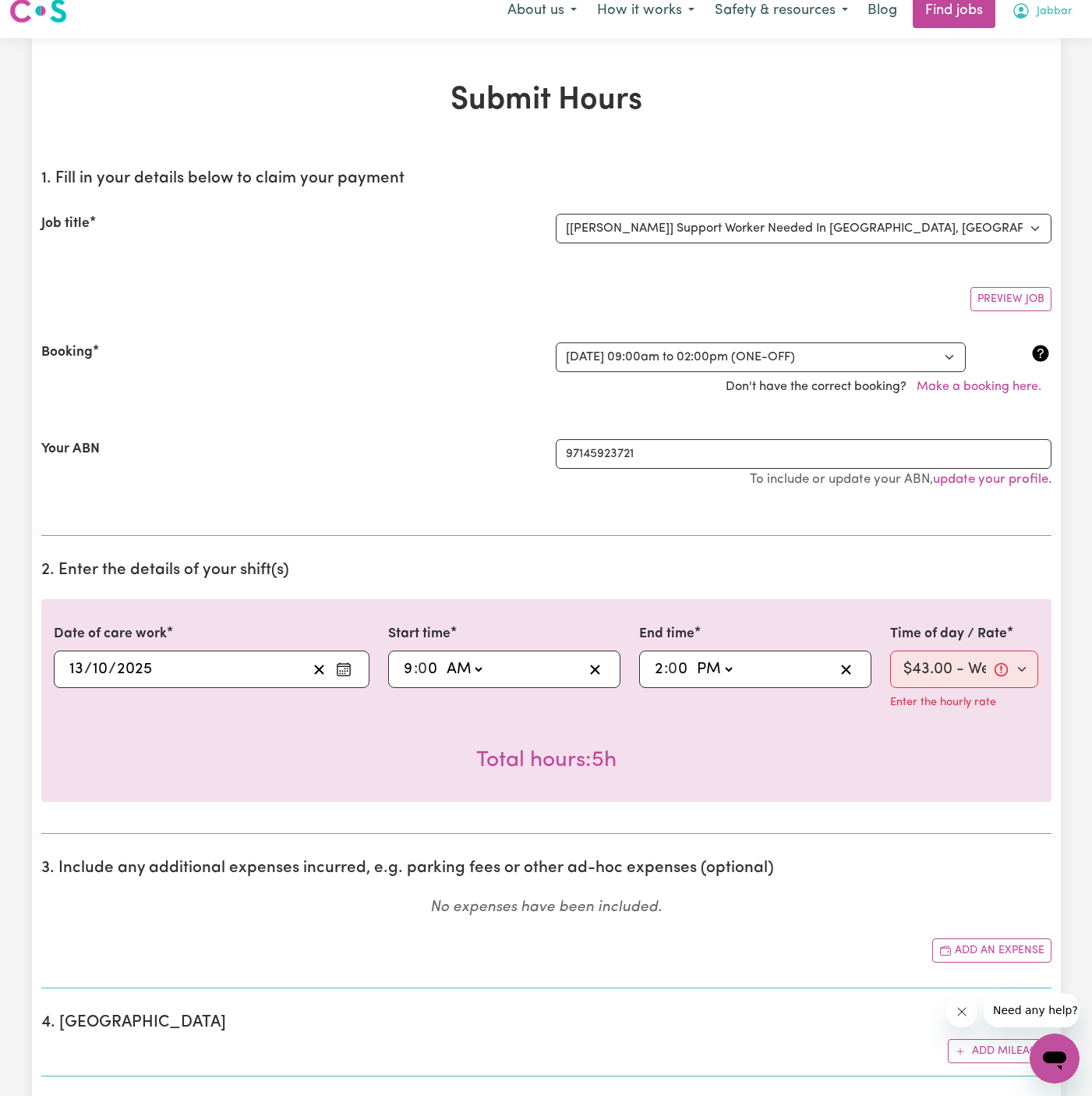
click at [1053, 6] on span "Jabbar" at bounding box center [1055, 11] width 36 height 17
click at [1036, 100] on link "Logout" at bounding box center [1020, 103] width 124 height 30
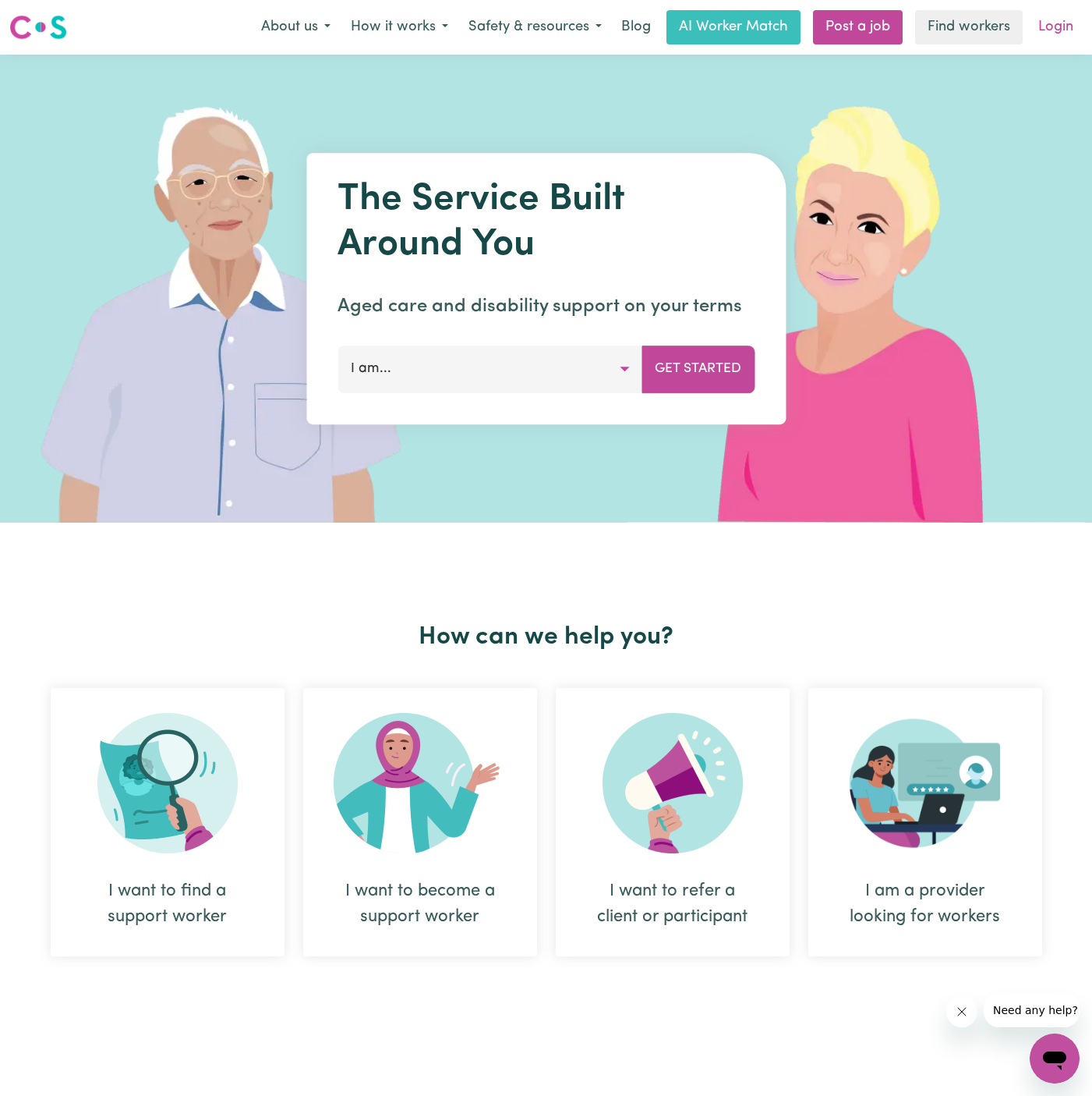
click at [1048, 32] on link "Login" at bounding box center [1056, 27] width 54 height 34
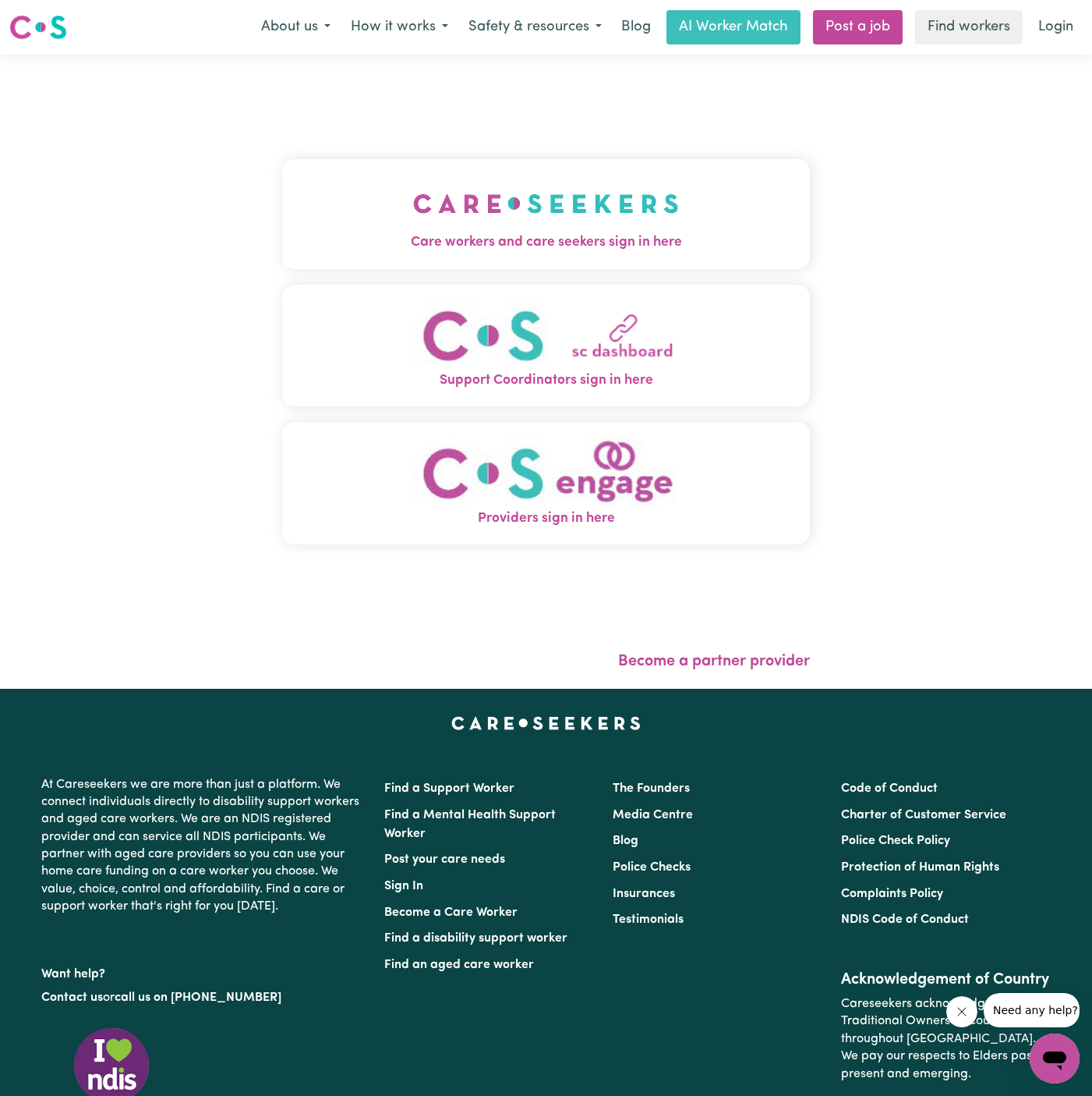
click at [570, 179] on img "Care workers and care seekers sign in here" at bounding box center [546, 204] width 266 height 58
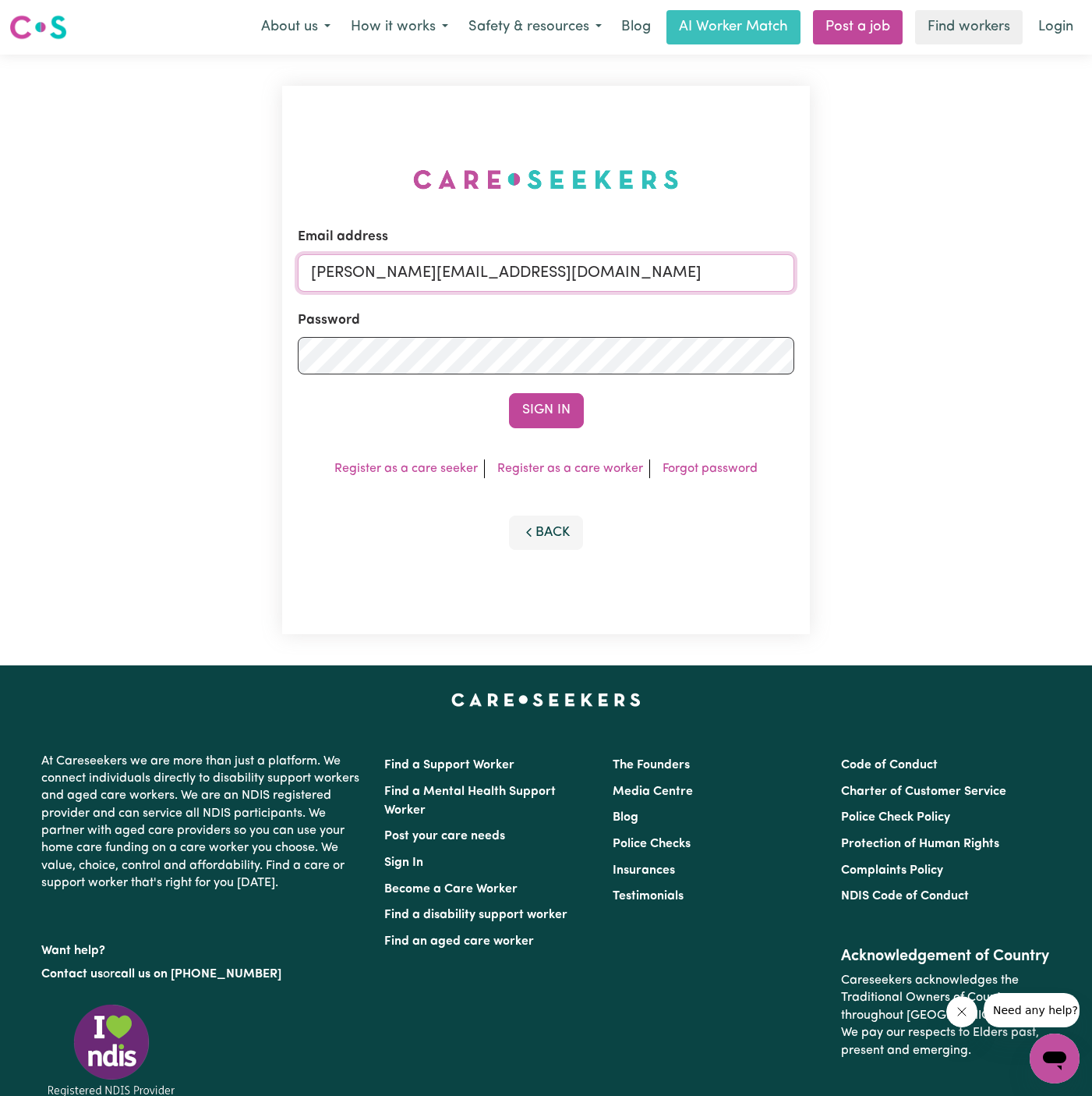
click at [666, 274] on input "[PERSON_NAME][EMAIL_ADDRESS][DOMAIN_NAME]" at bounding box center [546, 273] width 496 height 37
drag, startPoint x: 394, startPoint y: 271, endPoint x: 990, endPoint y: 322, distance: 598.2
click at [990, 322] on div "Email address superuser~[EMAIL_ADDRESS][DOMAIN_NAME] Password Sign In Register …" at bounding box center [546, 360] width 1092 height 611
click at [532, 386] on form "Email address [EMAIL_ADDRESS][DOMAIN_NAME] | Password Sign In" at bounding box center [546, 327] width 496 height 201
click at [737, 244] on div "Email address [EMAIL_ADDRESS][DOMAIN_NAME] |" at bounding box center [546, 258] width 496 height 64
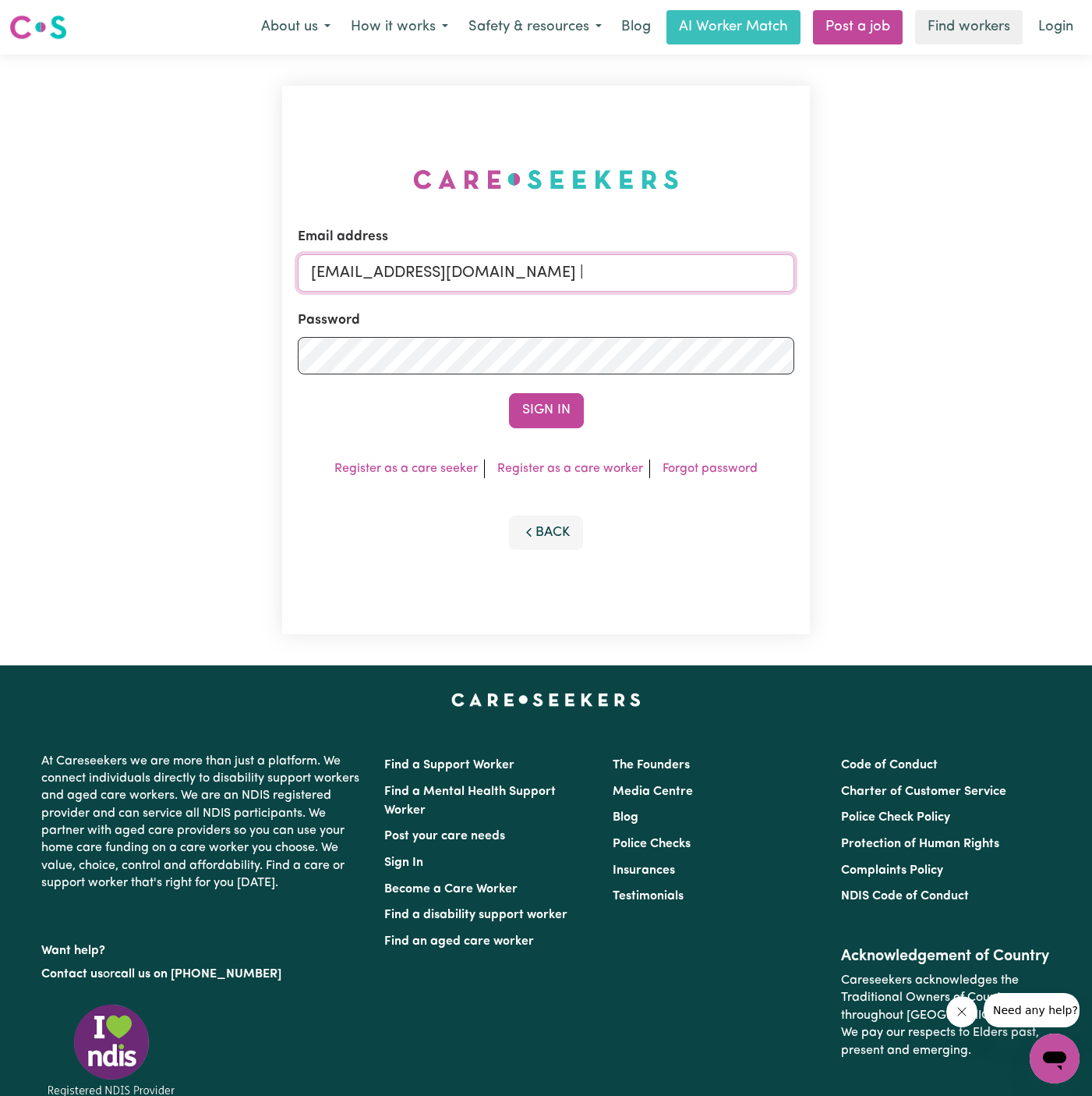
click at [735, 268] on input "[EMAIL_ADDRESS][DOMAIN_NAME] |" at bounding box center [546, 273] width 496 height 37
type input "[EMAIL_ADDRESS][DOMAIN_NAME]"
click at [548, 415] on button "Sign In" at bounding box center [546, 410] width 75 height 34
